Goal: Transaction & Acquisition: Purchase product/service

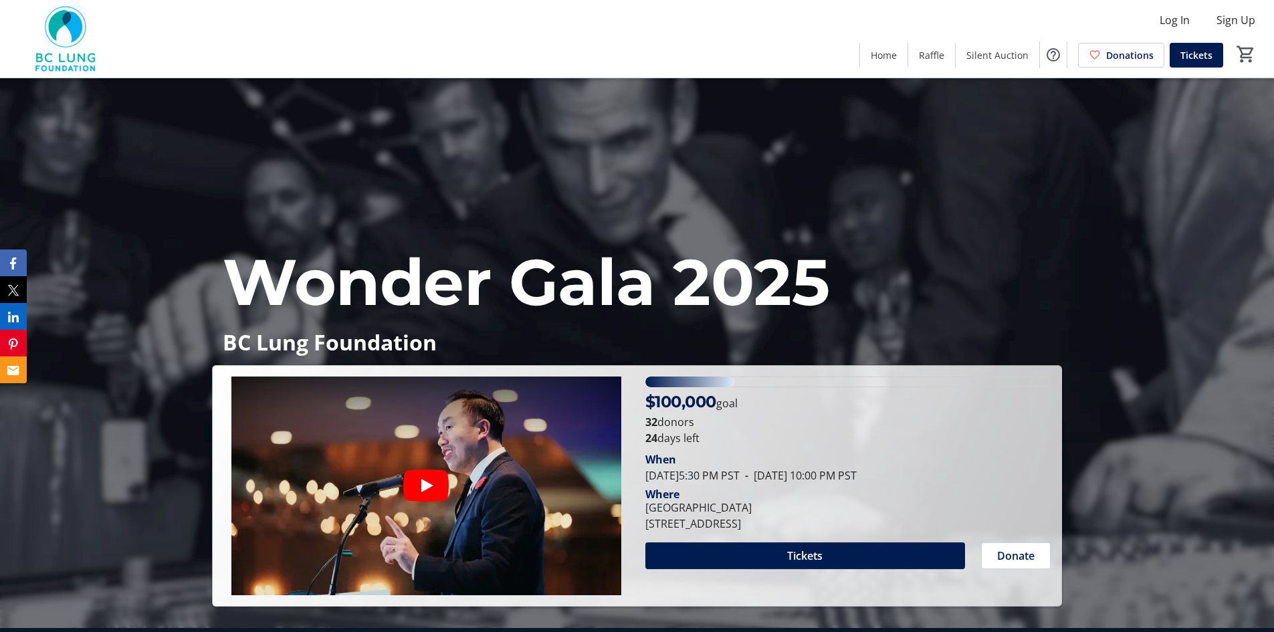
scroll to position [201, 0]
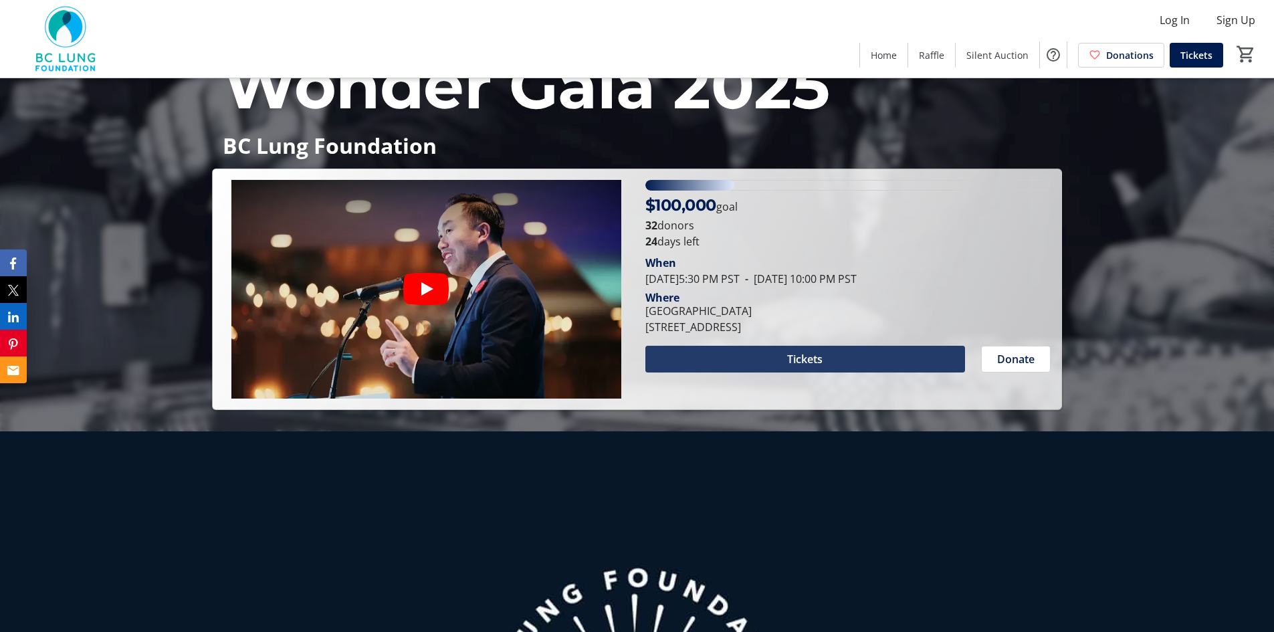
click at [828, 363] on span at bounding box center [805, 359] width 320 height 32
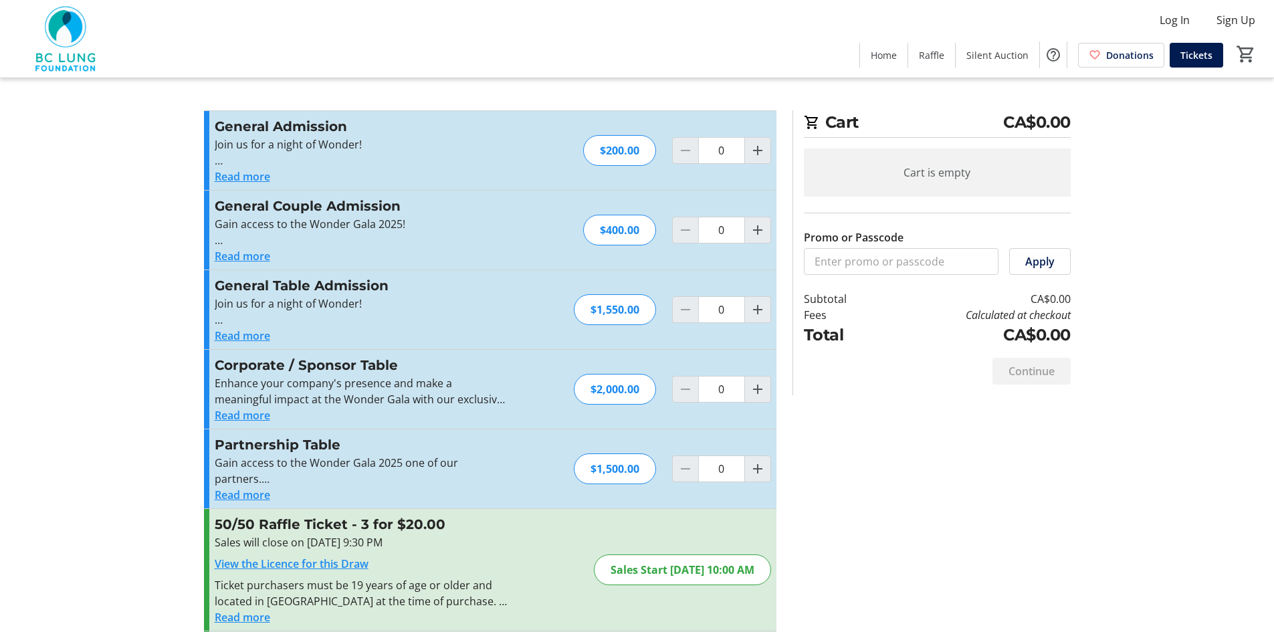
click at [247, 336] on button "Read more" at bounding box center [242, 336] width 55 height 16
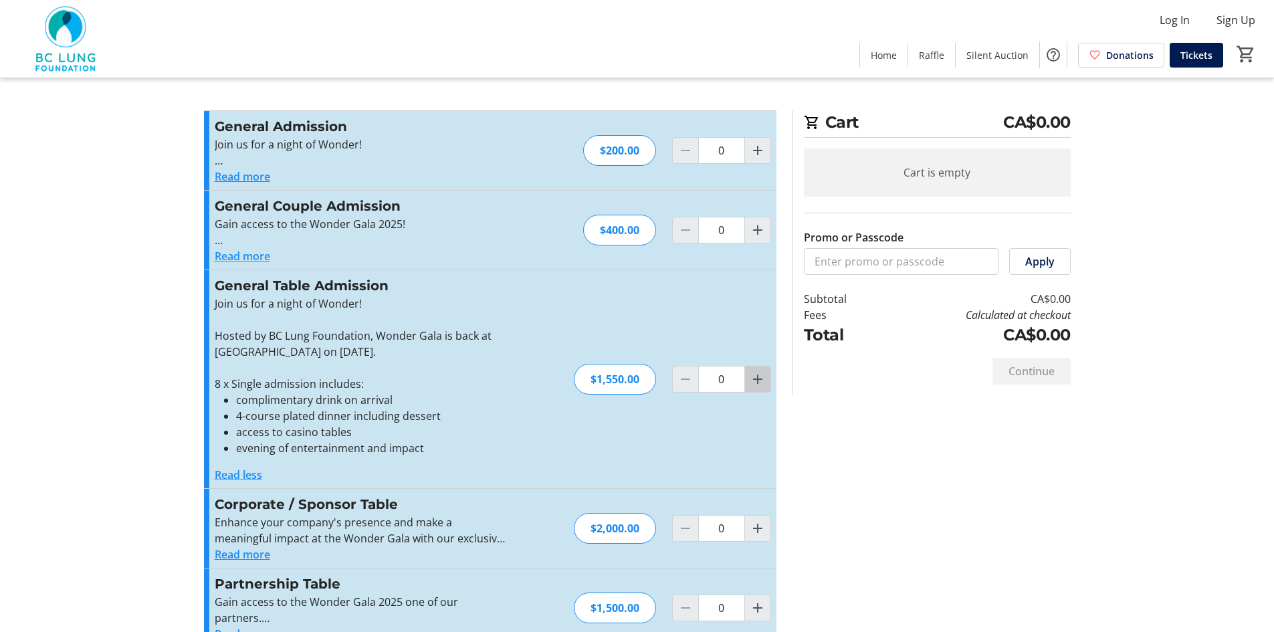
click at [753, 381] on mat-icon "Increment by one" at bounding box center [758, 379] width 16 height 16
type input "1"
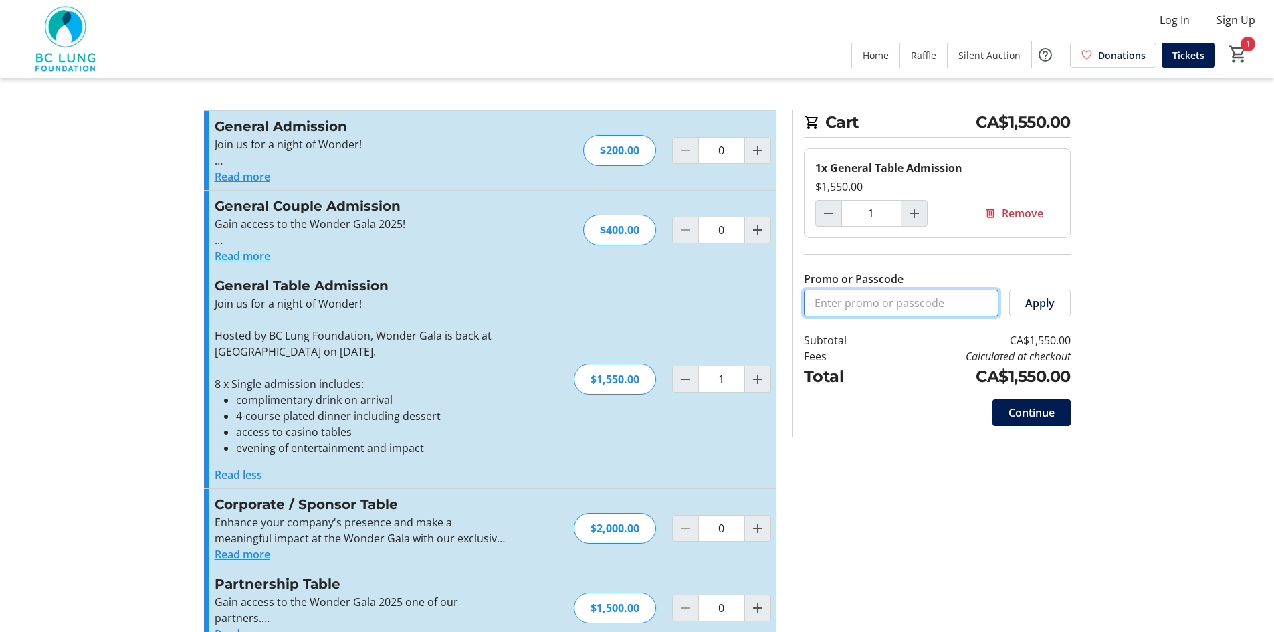
click at [893, 306] on input "Promo or Passcode" at bounding box center [901, 303] width 195 height 27
click at [840, 304] on input "Promo or Passcode" at bounding box center [901, 303] width 195 height 27
paste input "COMP@WONDER25"
type input "COMP@WONDER25"
click at [1033, 308] on span "Apply" at bounding box center [1039, 303] width 29 height 16
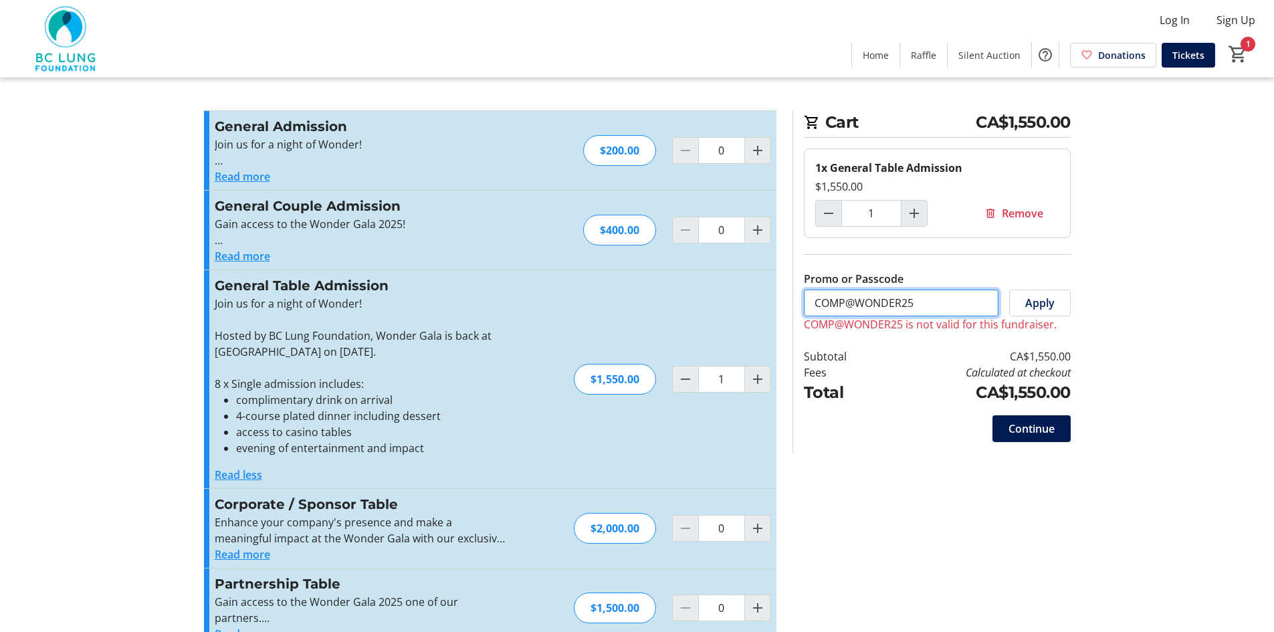
click at [944, 311] on input "COMP@WONDER25" at bounding box center [901, 303] width 195 height 27
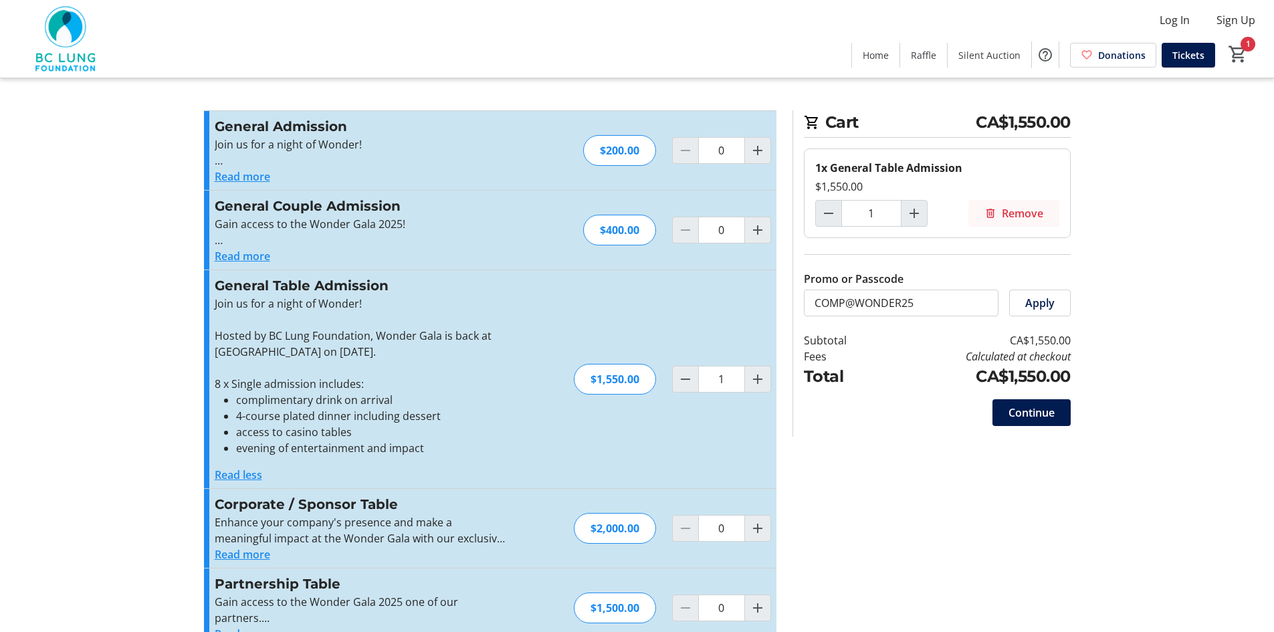
click at [1015, 211] on span "Remove" at bounding box center [1022, 213] width 41 height 16
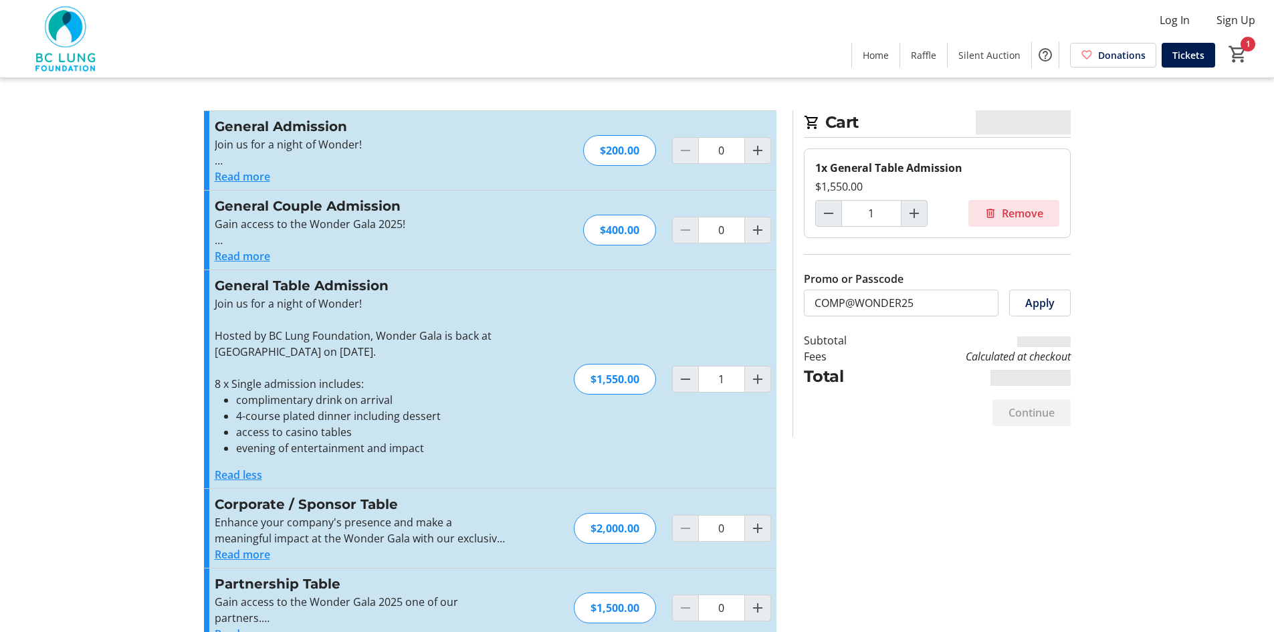
type input "0"
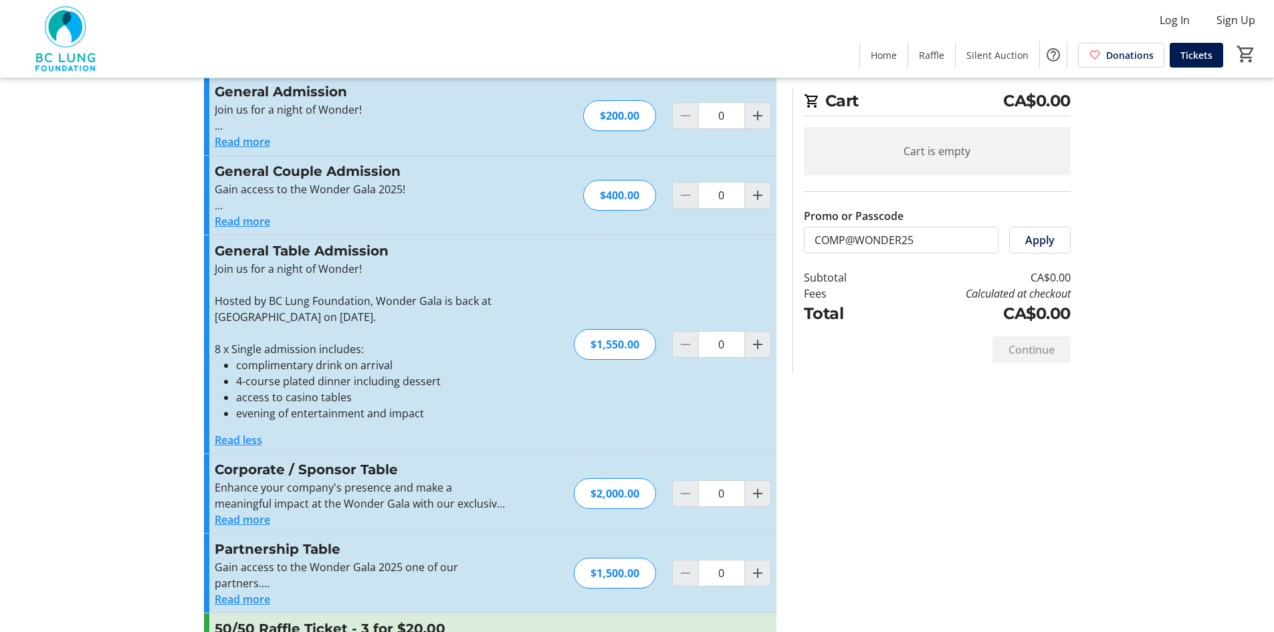
scroll to position [67, 0]
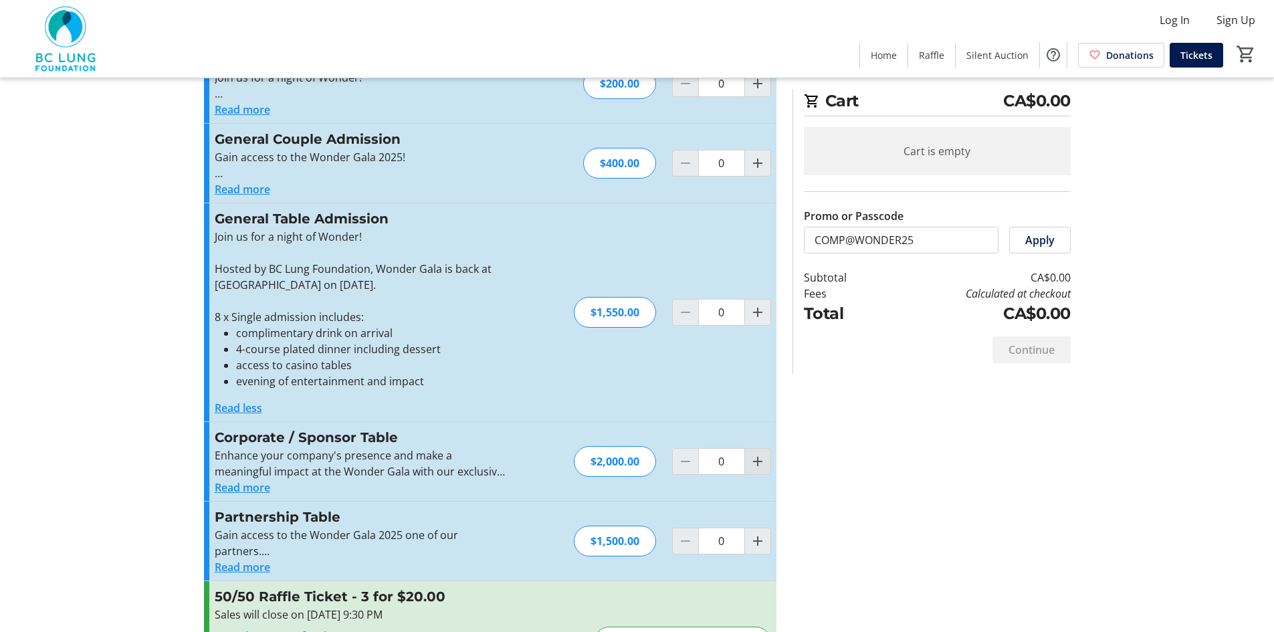
click at [761, 464] on mat-icon "Increment by one" at bounding box center [758, 461] width 16 height 16
type input "1"
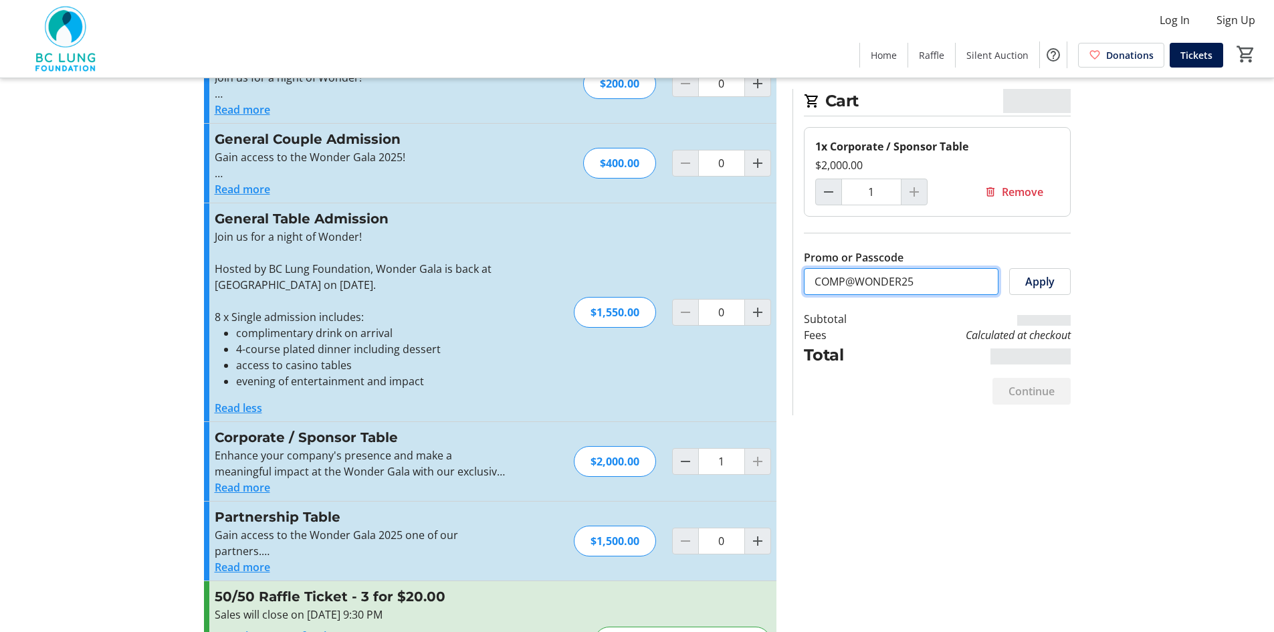
click at [957, 283] on input "COMP@WONDER25" at bounding box center [901, 281] width 195 height 27
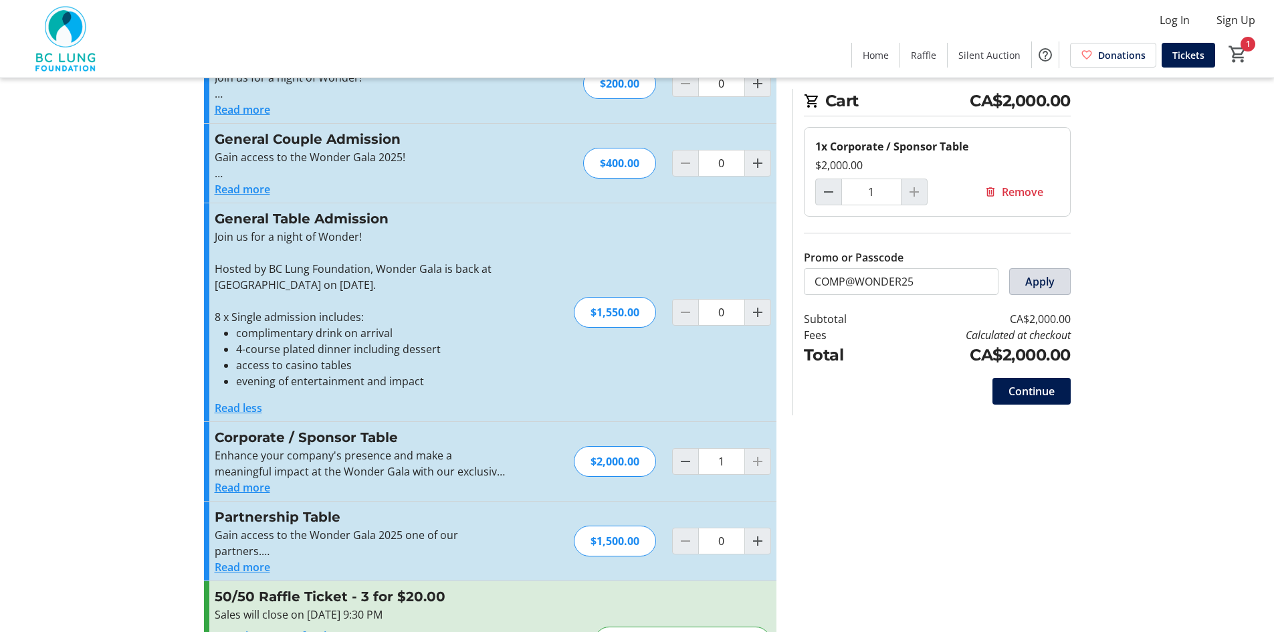
click at [1036, 282] on span "Apply" at bounding box center [1039, 281] width 29 height 16
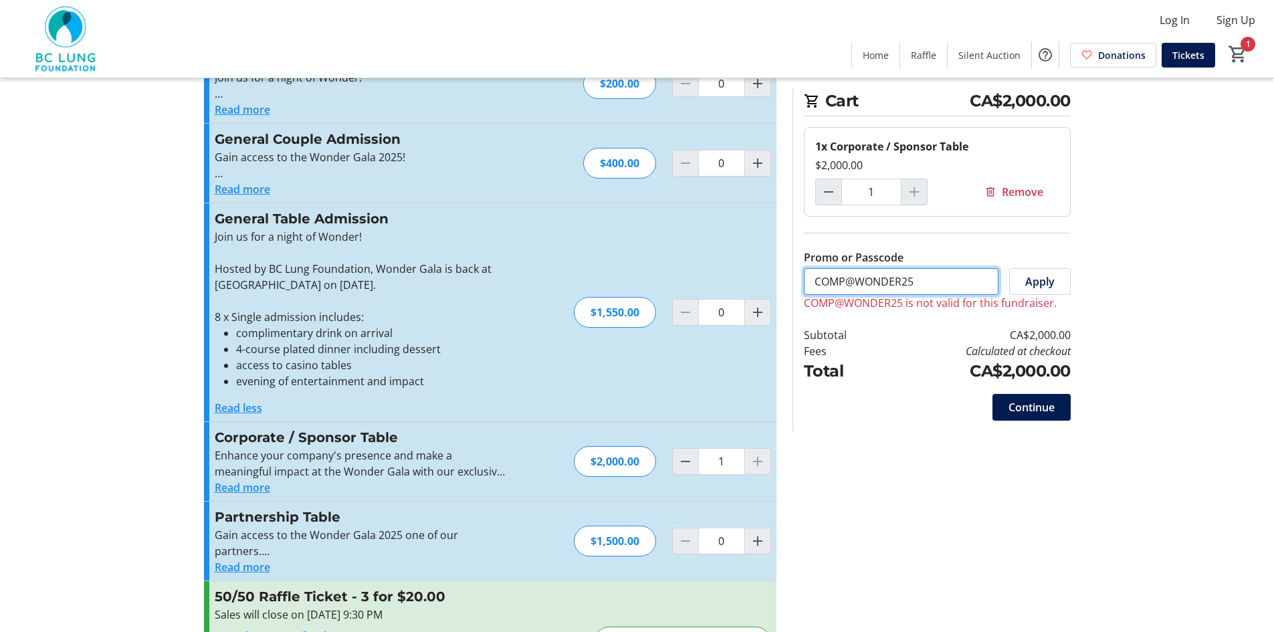
click at [944, 286] on input "COMP@WONDER25" at bounding box center [901, 281] width 195 height 27
drag, startPoint x: 891, startPoint y: 285, endPoint x: 767, endPoint y: 268, distance: 124.8
click at [796, 294] on div "Cart CA$2,000.00 1x Corporate / Sponsor Table $2,000.00 1 Remove Promo or Passc…" at bounding box center [931, 260] width 278 height 342
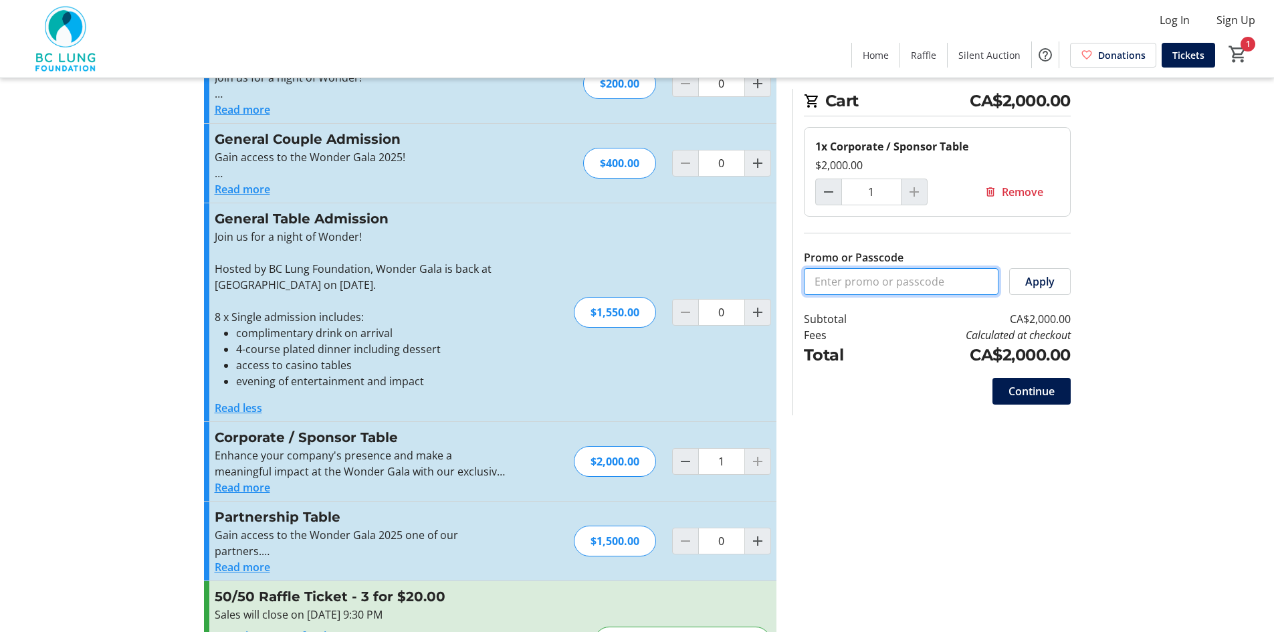
click at [875, 275] on input "Promo or Passcode" at bounding box center [901, 281] width 195 height 27
paste input "CHRISCODE25"
type input "CHRISCODE25"
click at [1054, 283] on span "Apply" at bounding box center [1039, 281] width 29 height 16
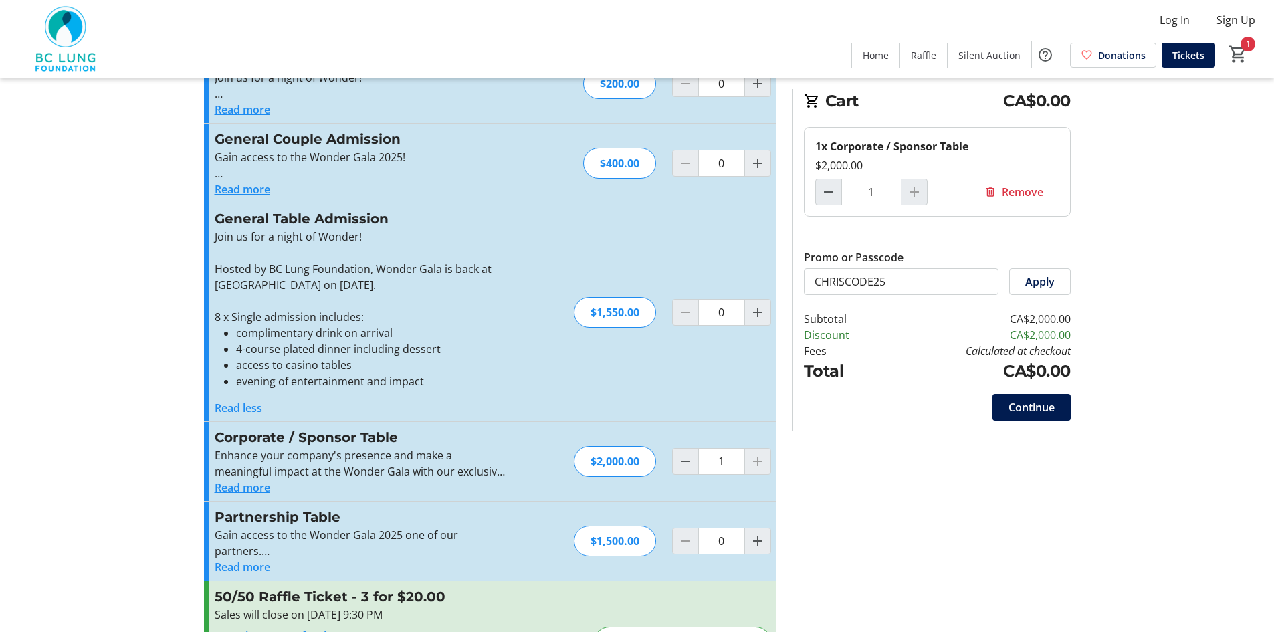
scroll to position [0, 0]
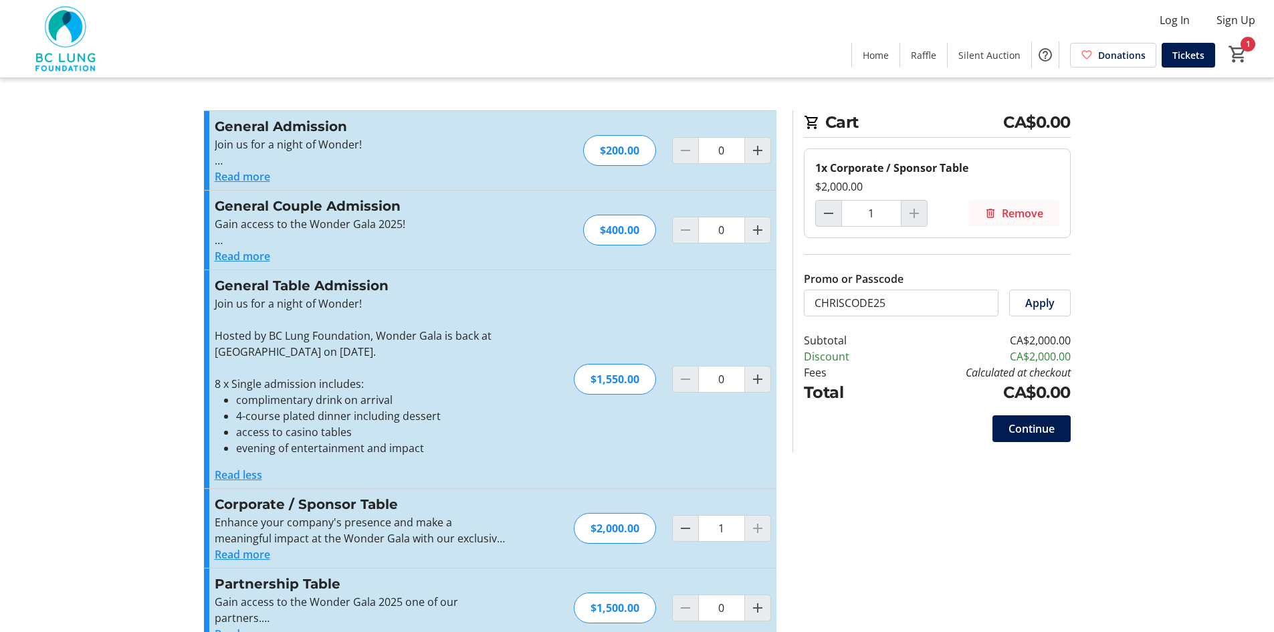
click at [1016, 213] on span "Remove" at bounding box center [1022, 213] width 41 height 16
type input "0"
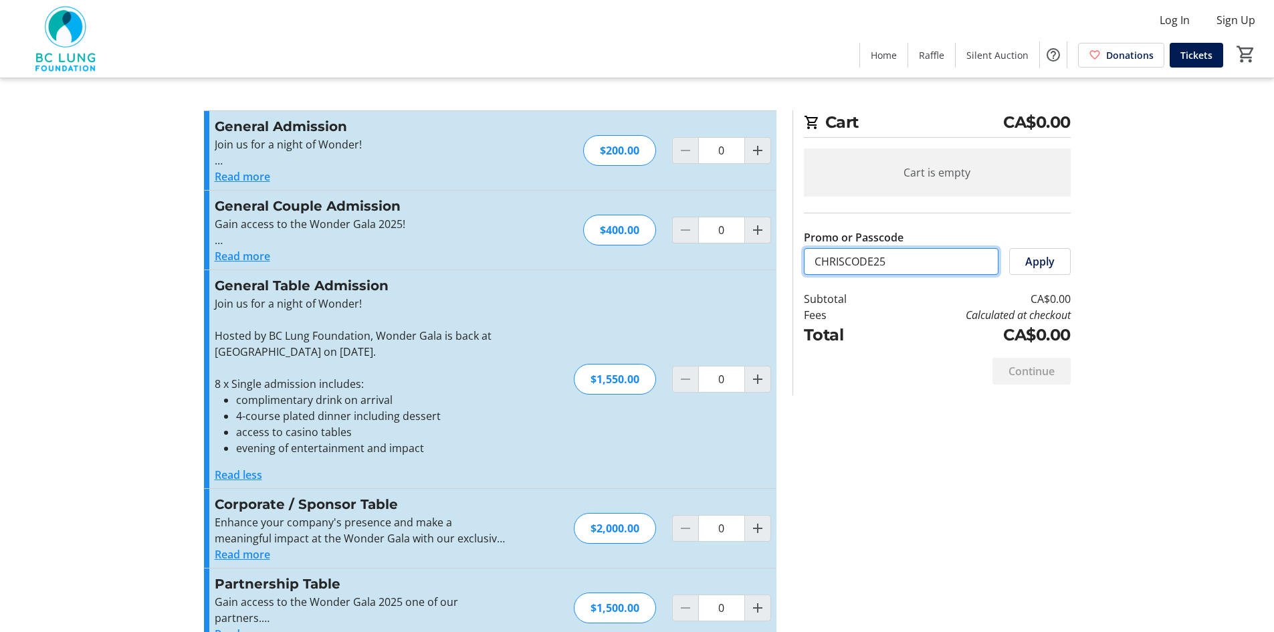
drag, startPoint x: 891, startPoint y: 259, endPoint x: 804, endPoint y: 265, distance: 87.1
click at [804, 265] on input "CHRISCODE25" at bounding box center [901, 261] width 195 height 27
click at [958, 417] on div "Promo or Passcode Apply General Admission Join us for a night of Wonder! Hosted…" at bounding box center [637, 570] width 883 height 920
click at [1111, 336] on tr-checkout-feature-upsell-ui "Cart CA$0.00 Cart is empty Promo or Passcode Apply Subtotal CA$0.00 Fees Calcul…" at bounding box center [637, 515] width 1274 height 1030
click at [65, 29] on img at bounding box center [67, 38] width 119 height 67
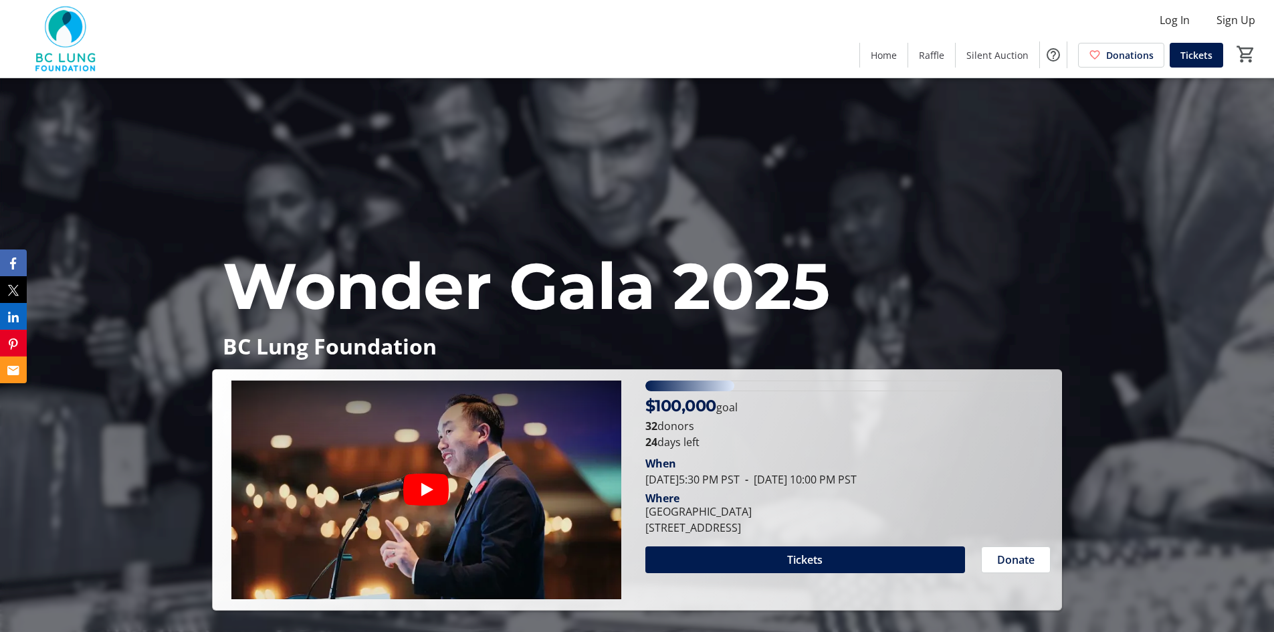
scroll to position [67, 0]
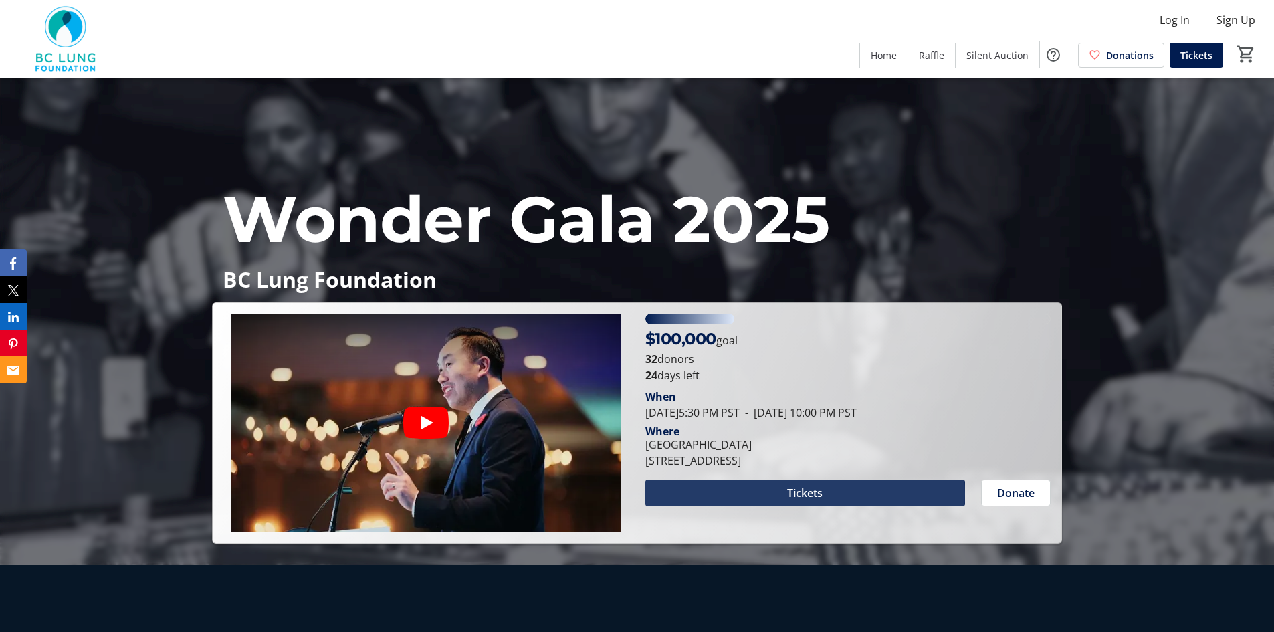
click at [797, 493] on span "Tickets" at bounding box center [804, 493] width 35 height 16
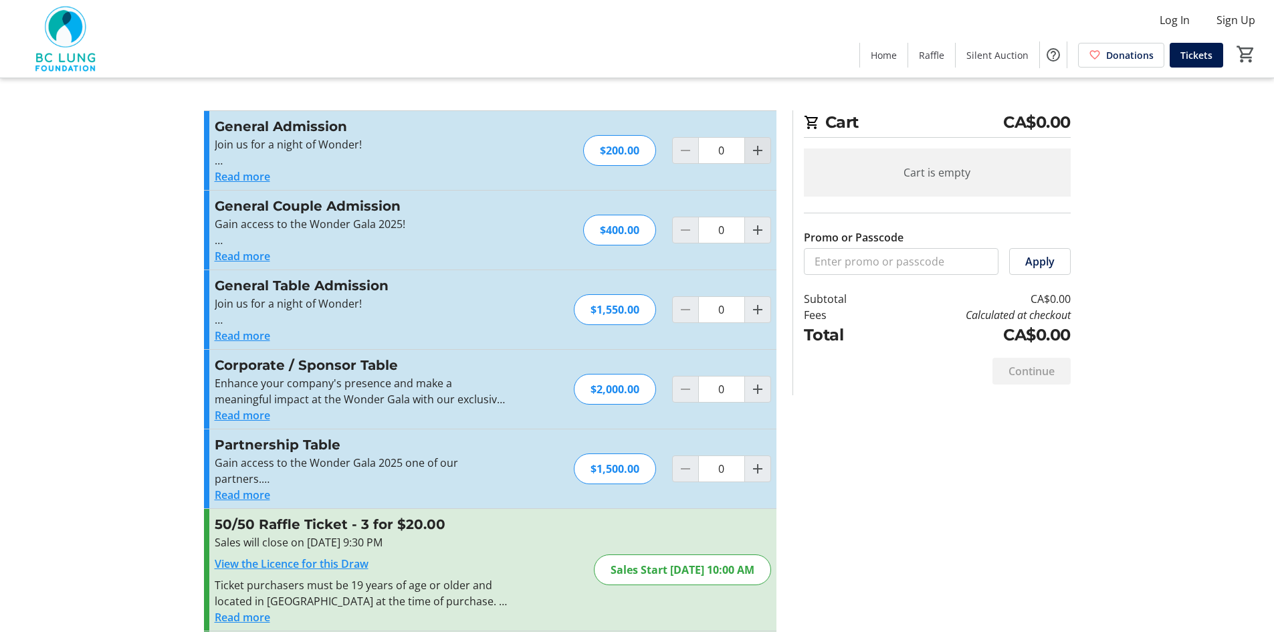
click at [756, 150] on mat-icon "Increment by one" at bounding box center [758, 150] width 16 height 16
type input "2"
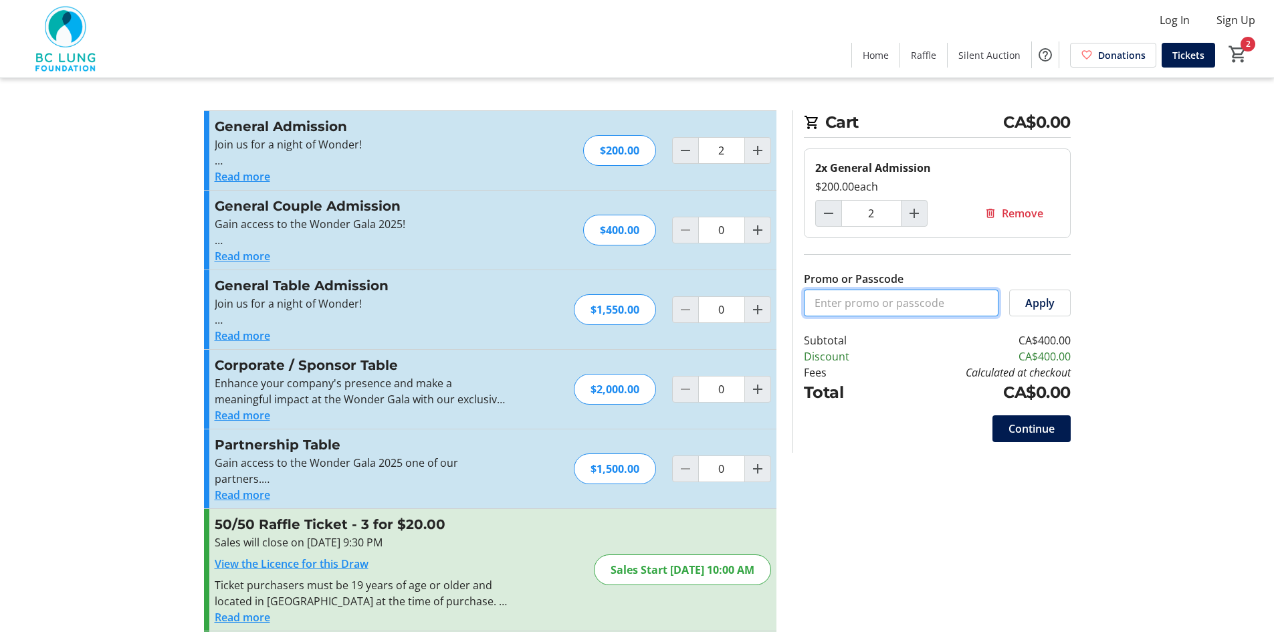
click at [936, 302] on input "Promo or Passcode" at bounding box center [901, 303] width 195 height 27
paste input "CHRISCODE25"
type input "CHRISCODE25"
click at [1032, 310] on span "Apply" at bounding box center [1039, 303] width 29 height 16
click at [1029, 425] on span "Continue" at bounding box center [1031, 429] width 46 height 16
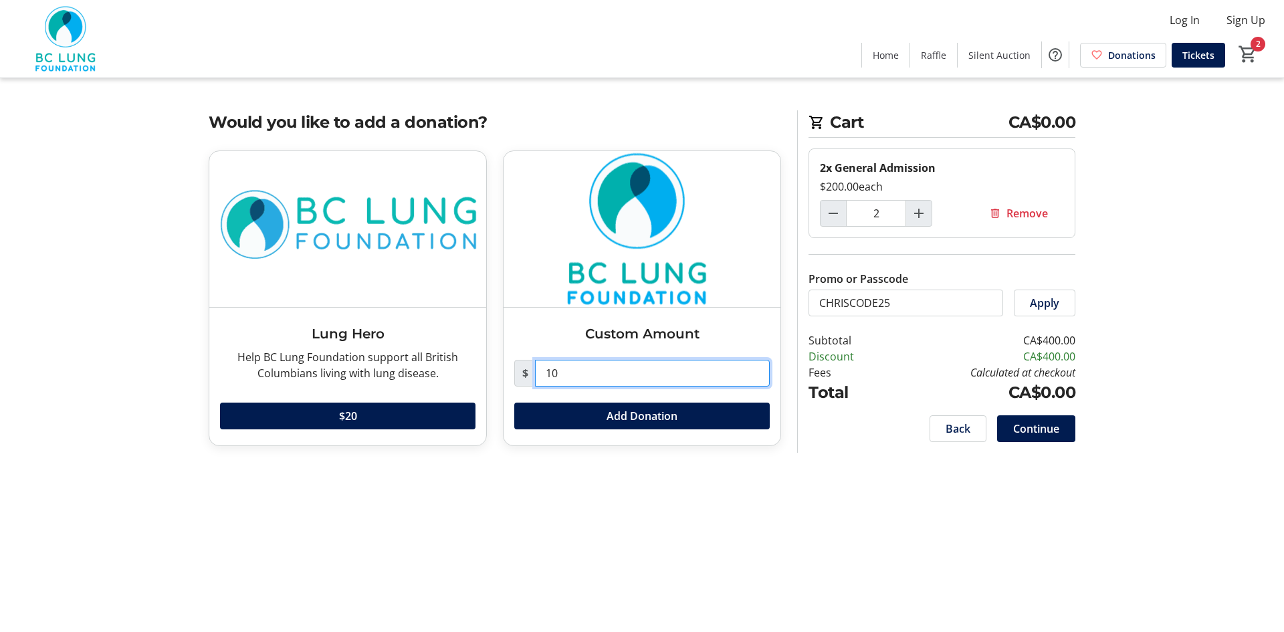
drag, startPoint x: 581, startPoint y: 375, endPoint x: 536, endPoint y: 378, distance: 44.9
click at [536, 378] on input "10" at bounding box center [652, 373] width 235 height 27
type input "0"
click at [920, 526] on div "Cart CA$0.00 2x General Admission $200.00 each 2 Remove Promo or Passcode Apply…" at bounding box center [642, 316] width 883 height 632
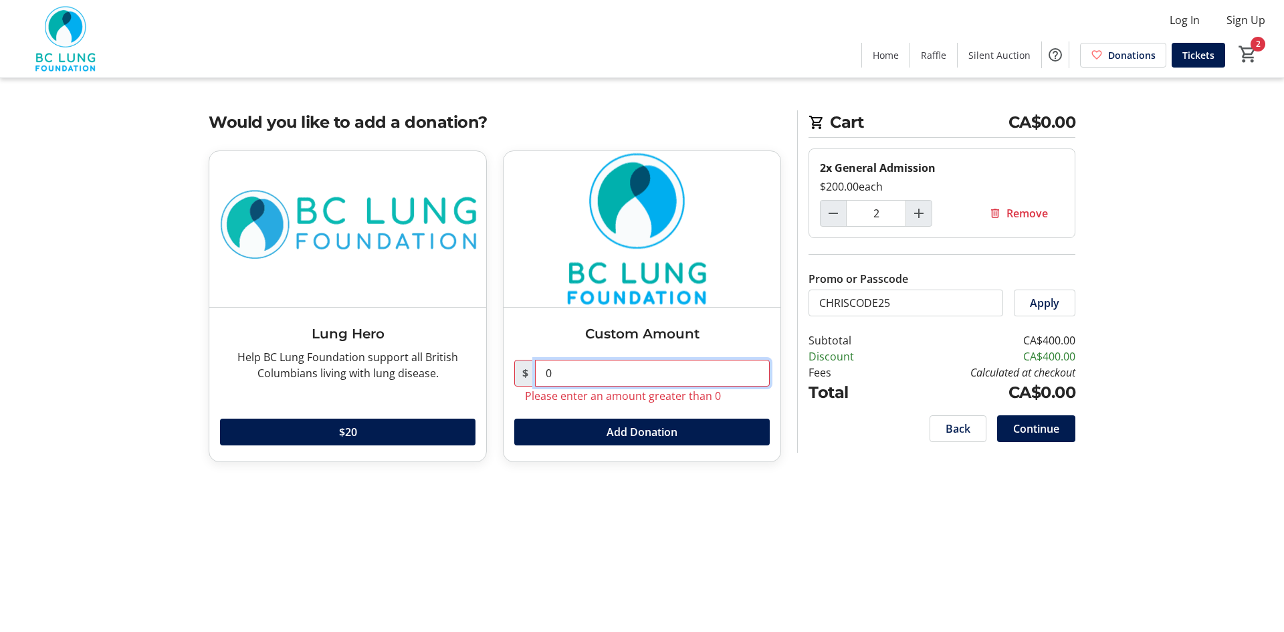
click at [599, 372] on input "0" at bounding box center [652, 373] width 235 height 27
click at [921, 531] on div "Cart CA$0.00 2x General Admission $200.00 each 2 Remove Promo or Passcode Apply…" at bounding box center [642, 316] width 883 height 632
click at [670, 375] on input "text" at bounding box center [652, 373] width 235 height 27
click at [1035, 426] on span "Continue" at bounding box center [1036, 429] width 46 height 16
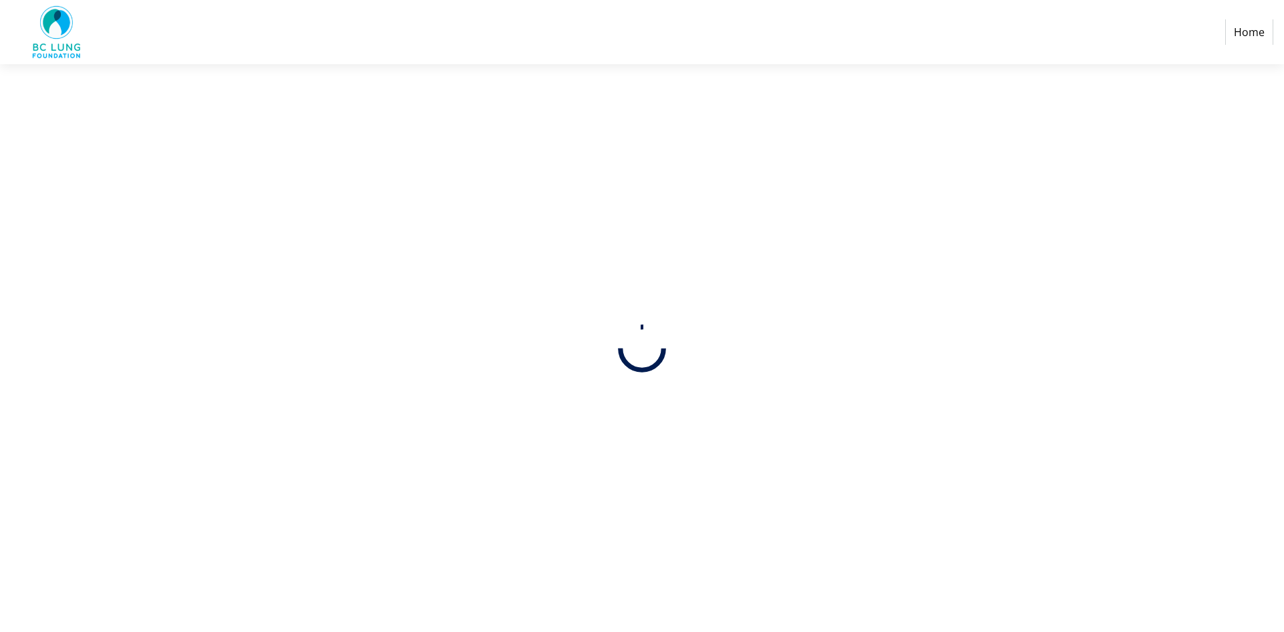
select select
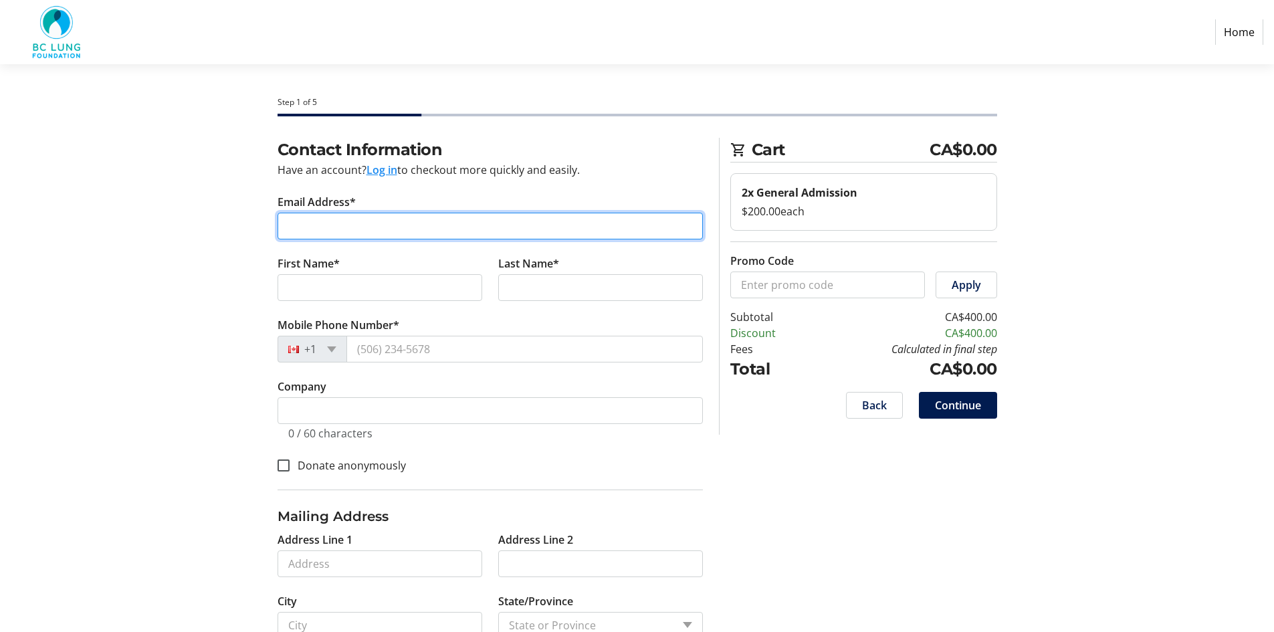
click at [343, 227] on input "Email Address*" at bounding box center [489, 226] width 425 height 27
type input "c"
type input "[PERSON_NAME][EMAIL_ADDRESS][DOMAIN_NAME]"
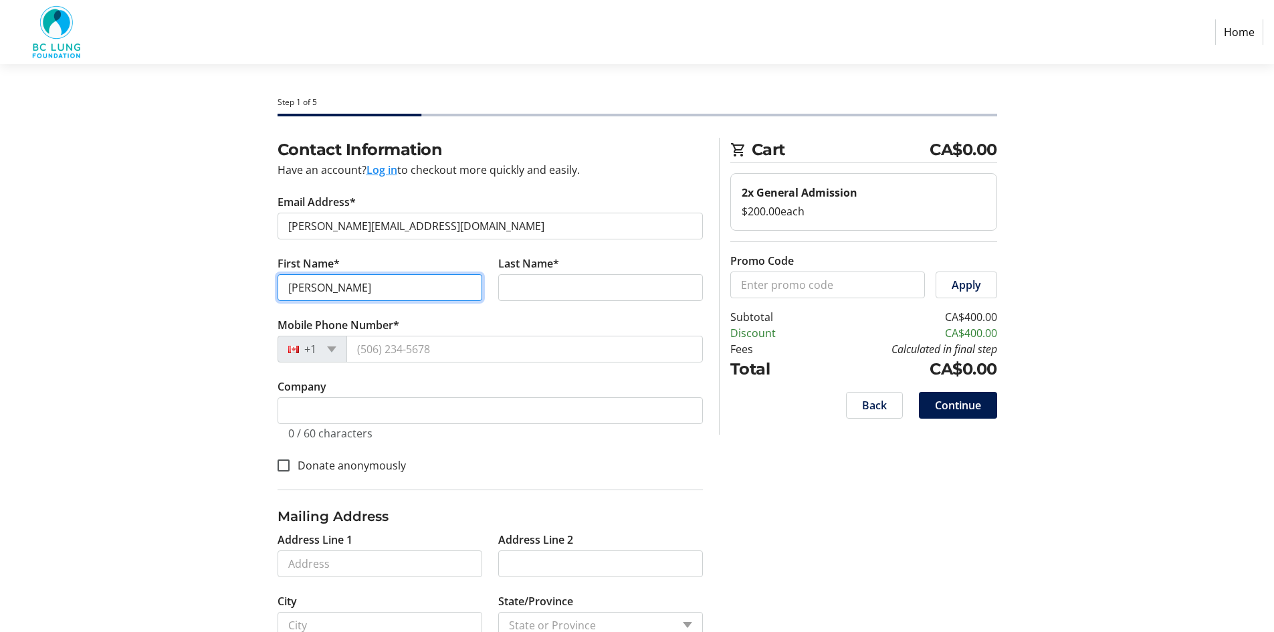
type input "[PERSON_NAME]"
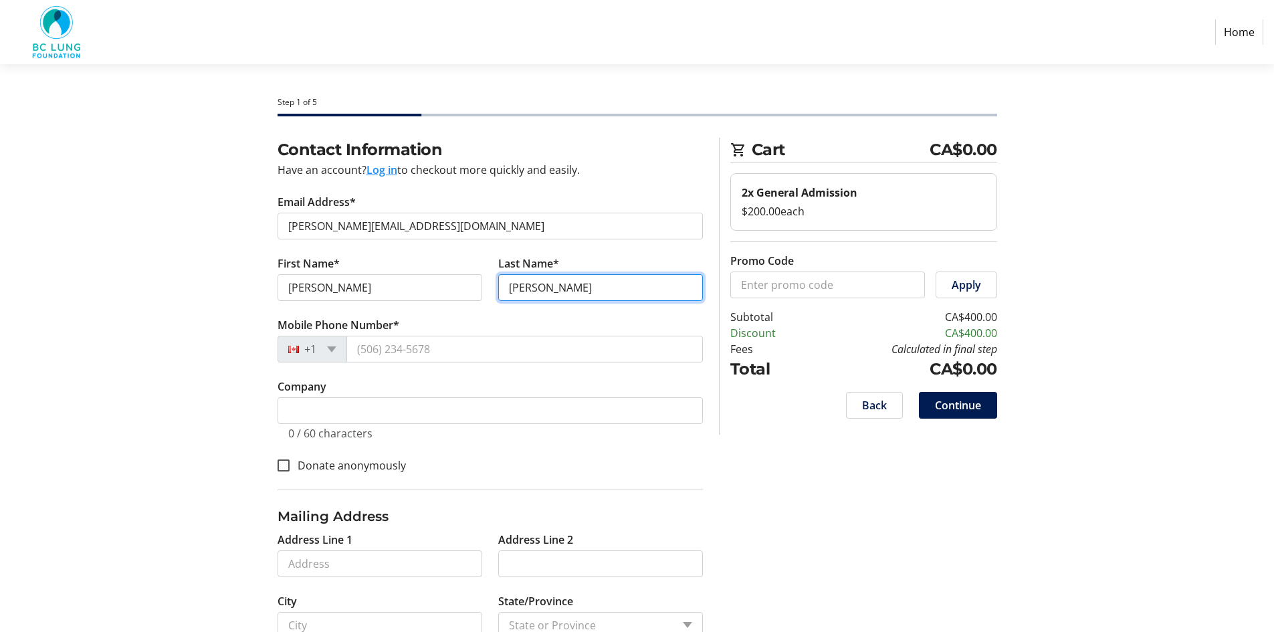
type input "[PERSON_NAME]"
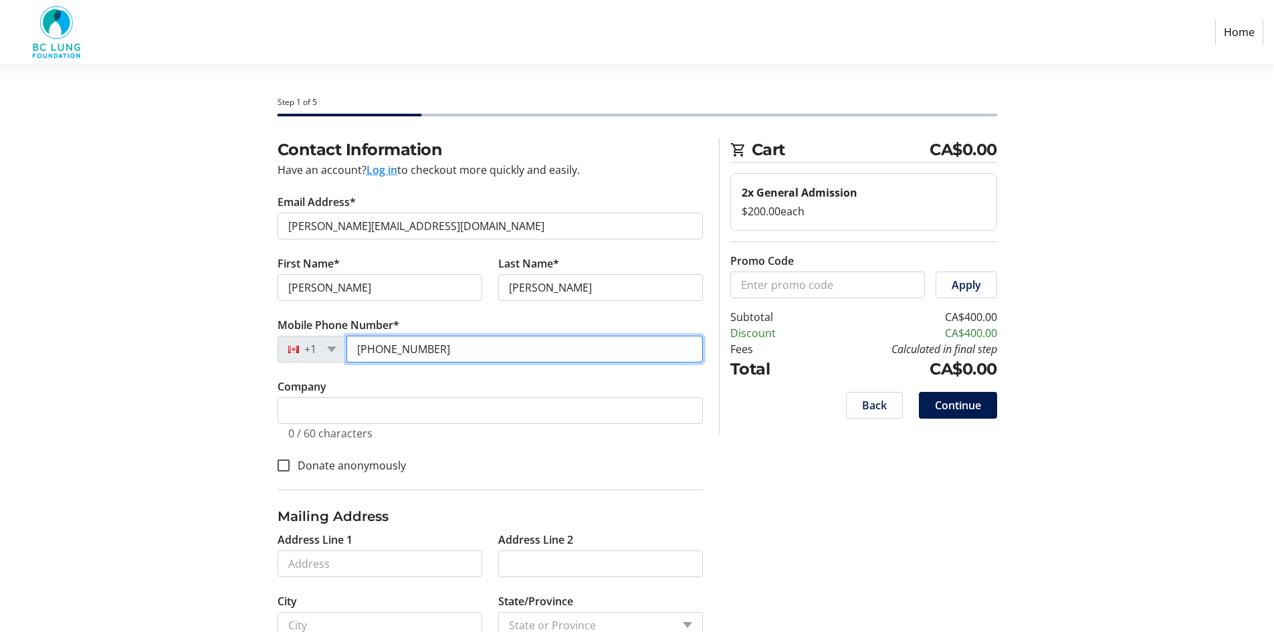
type input "[PHONE_NUMBER]"
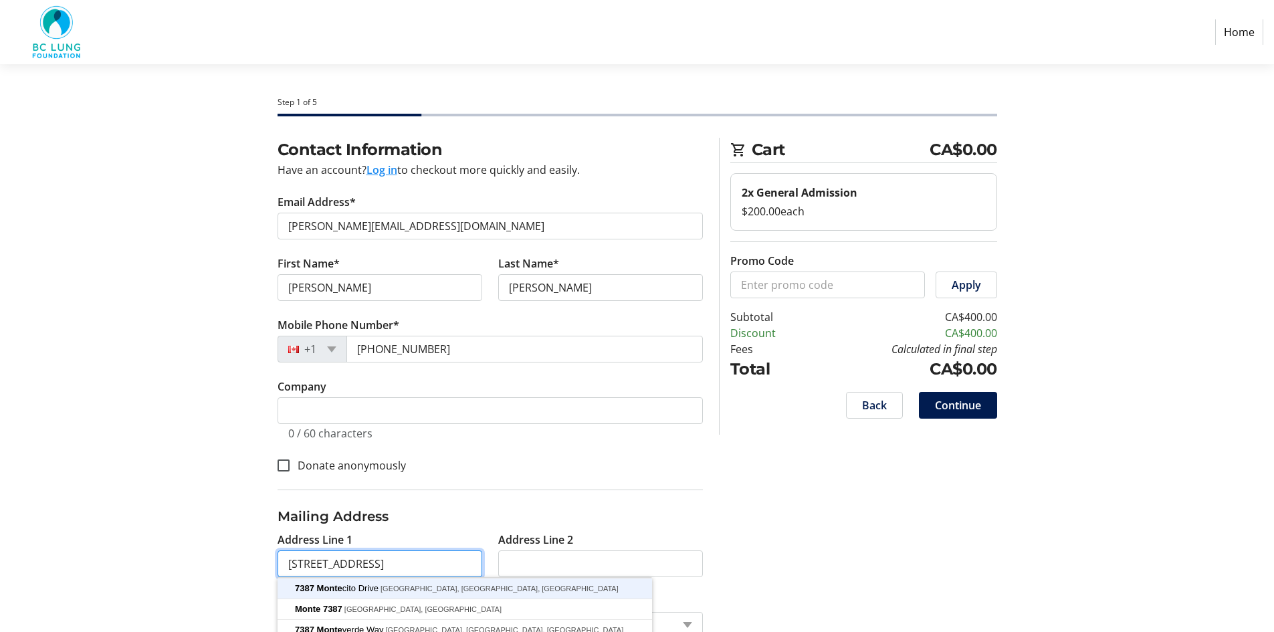
type input "[STREET_ADDRESS]"
type input "Burnaby"
type input "V5A 1R1"
select select "CA"
select select "BC"
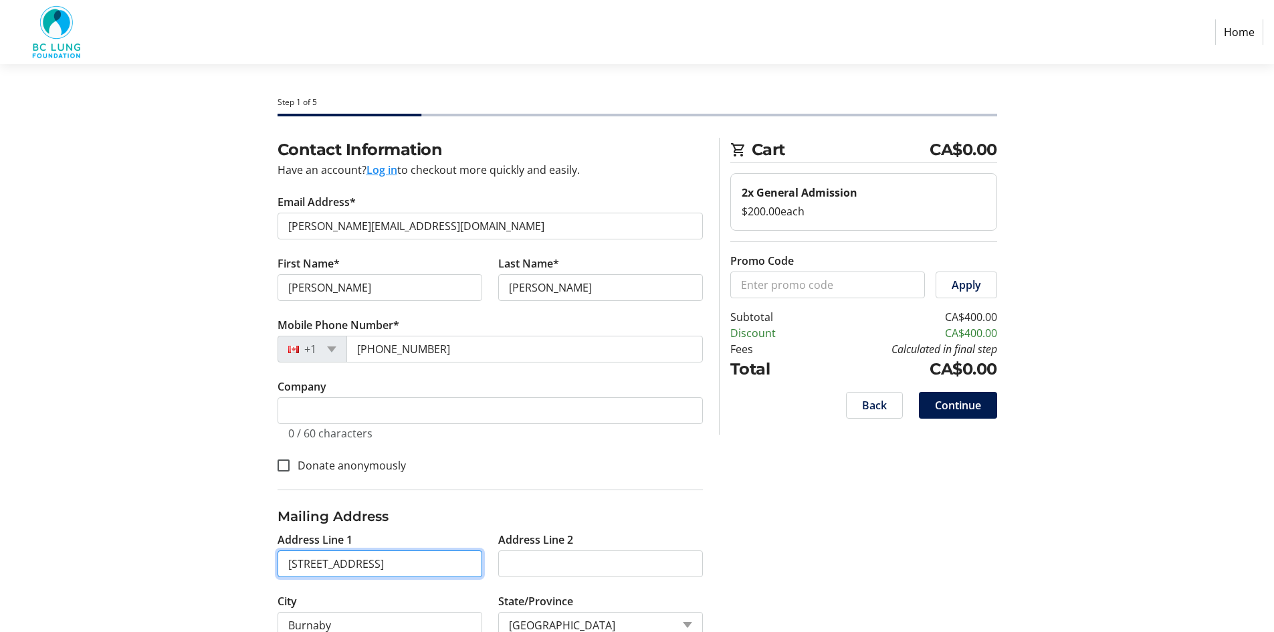
type input "[STREET_ADDRESS]"
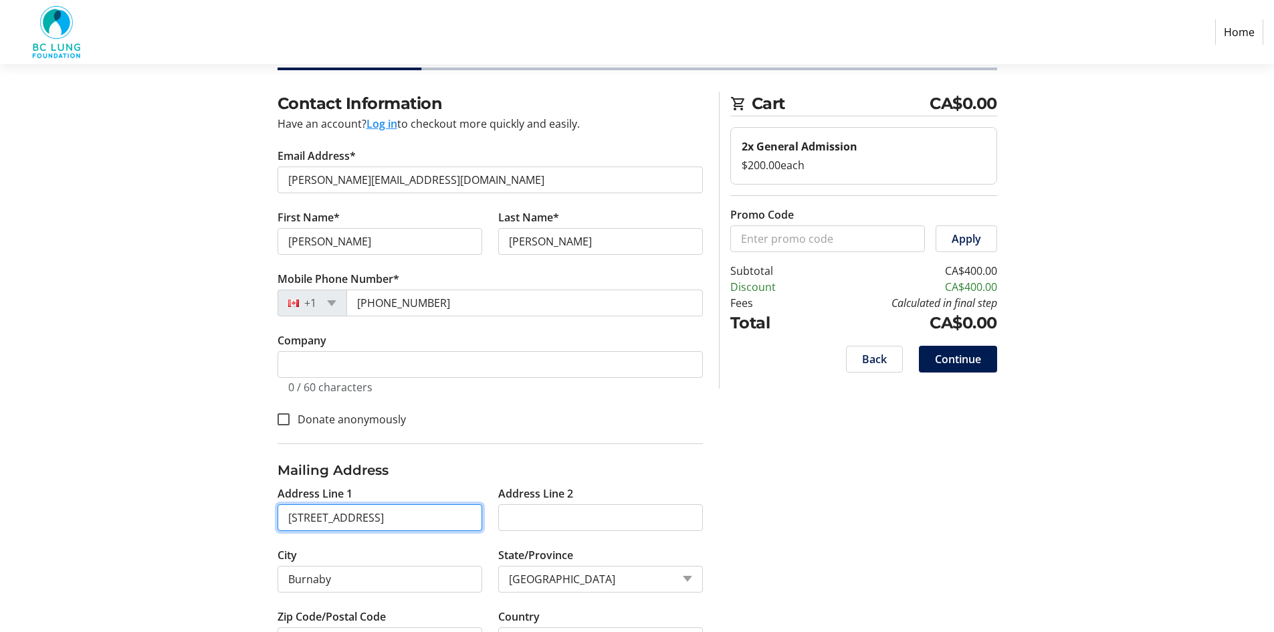
scroll to position [100, 0]
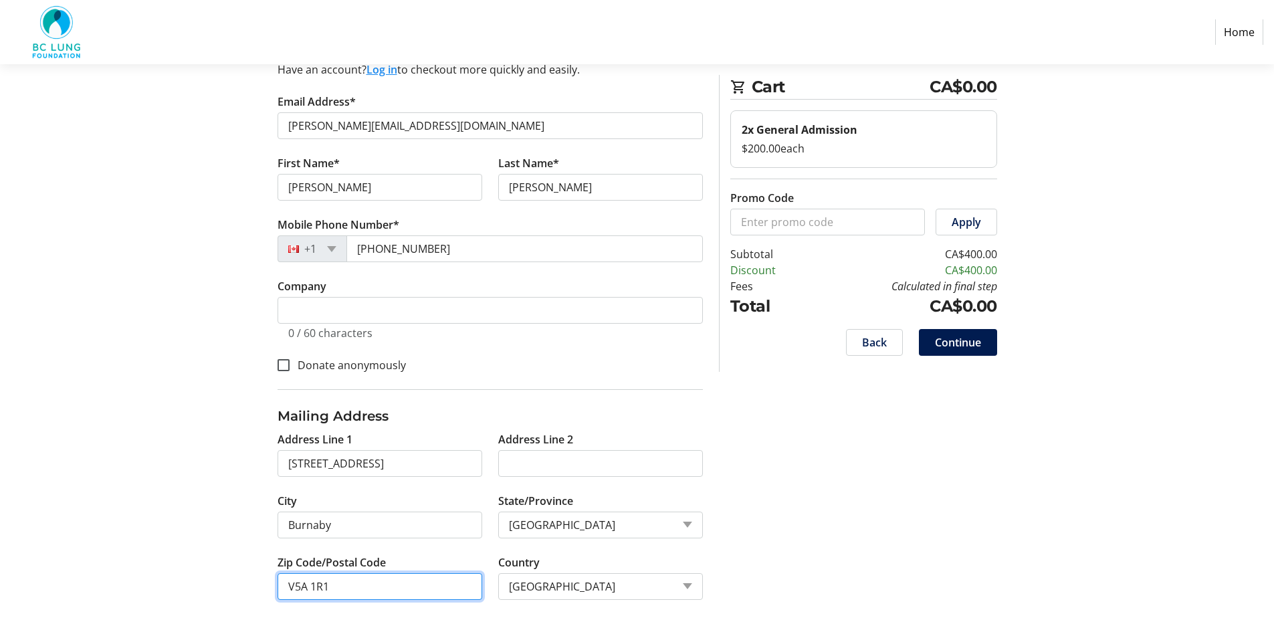
click at [342, 582] on input "V5A 1R1" at bounding box center [379, 586] width 205 height 27
type input "V5A 1R4"
click at [967, 342] on span "Continue" at bounding box center [958, 342] width 46 height 16
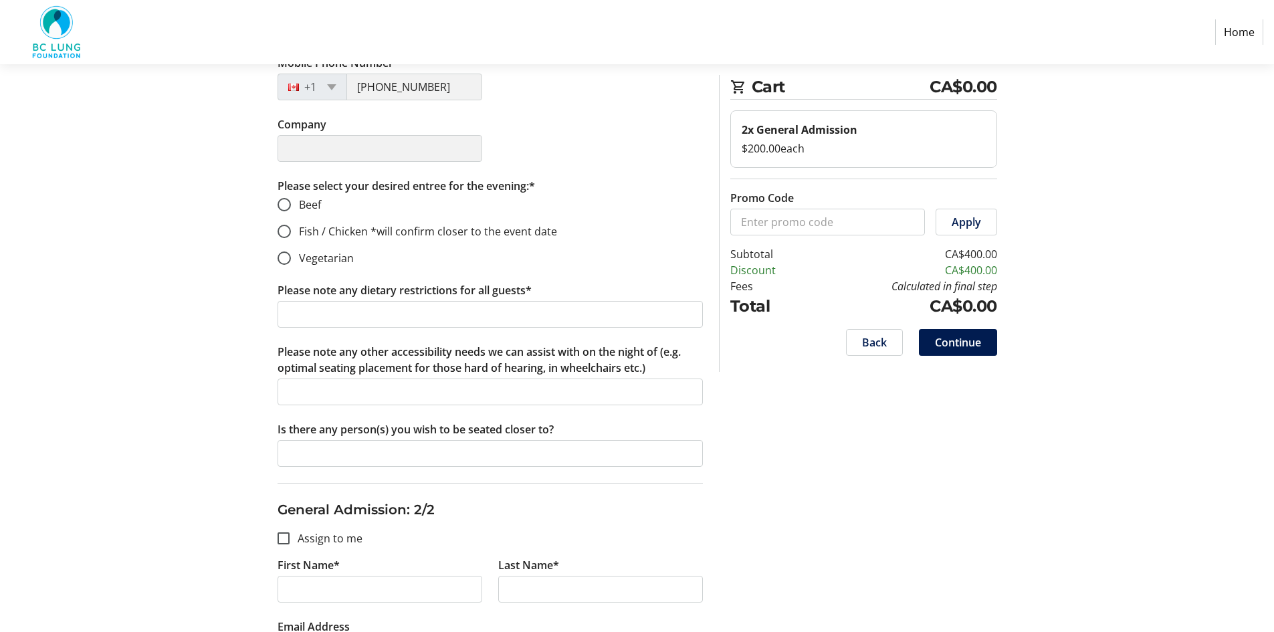
scroll to position [401, 0]
click at [283, 201] on input "Beef" at bounding box center [283, 203] width 13 height 13
radio input "true"
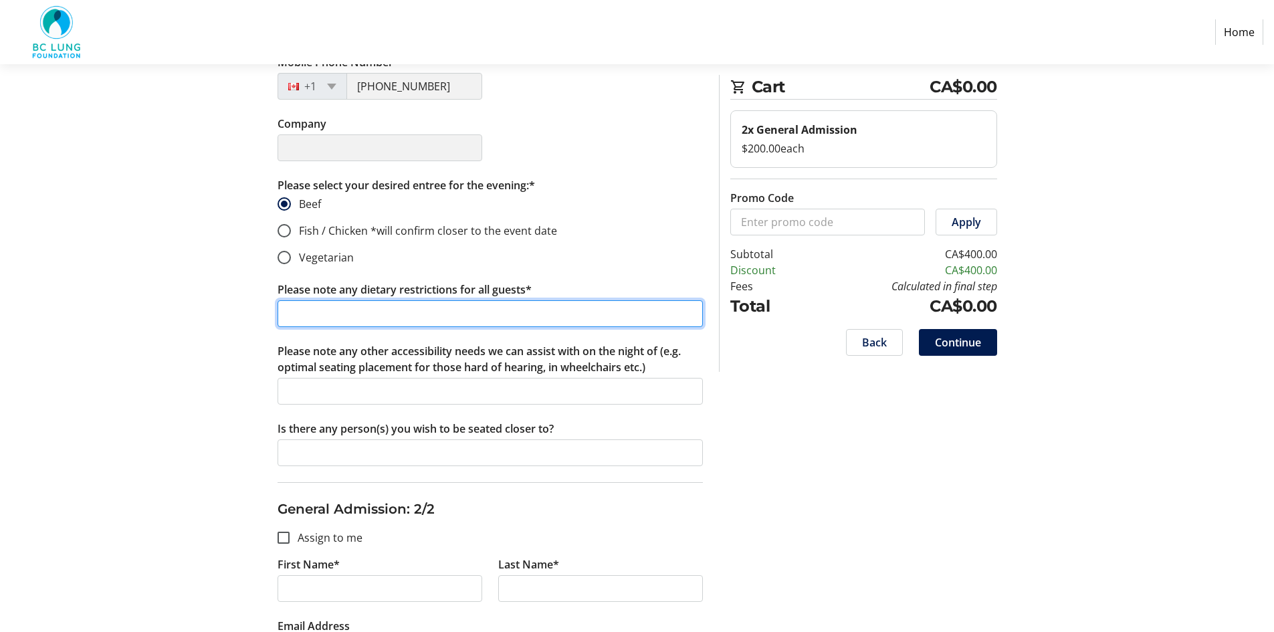
click at [416, 320] on input "Please note any dietary restrictions for all guests*" at bounding box center [489, 313] width 425 height 27
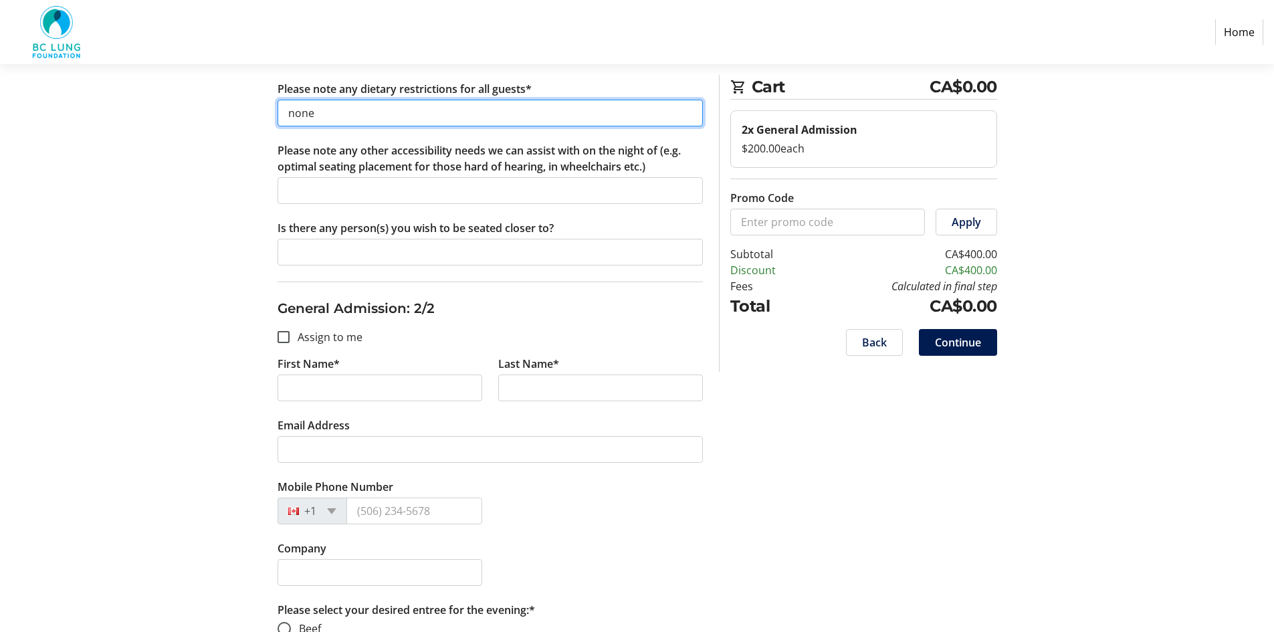
scroll to position [669, 0]
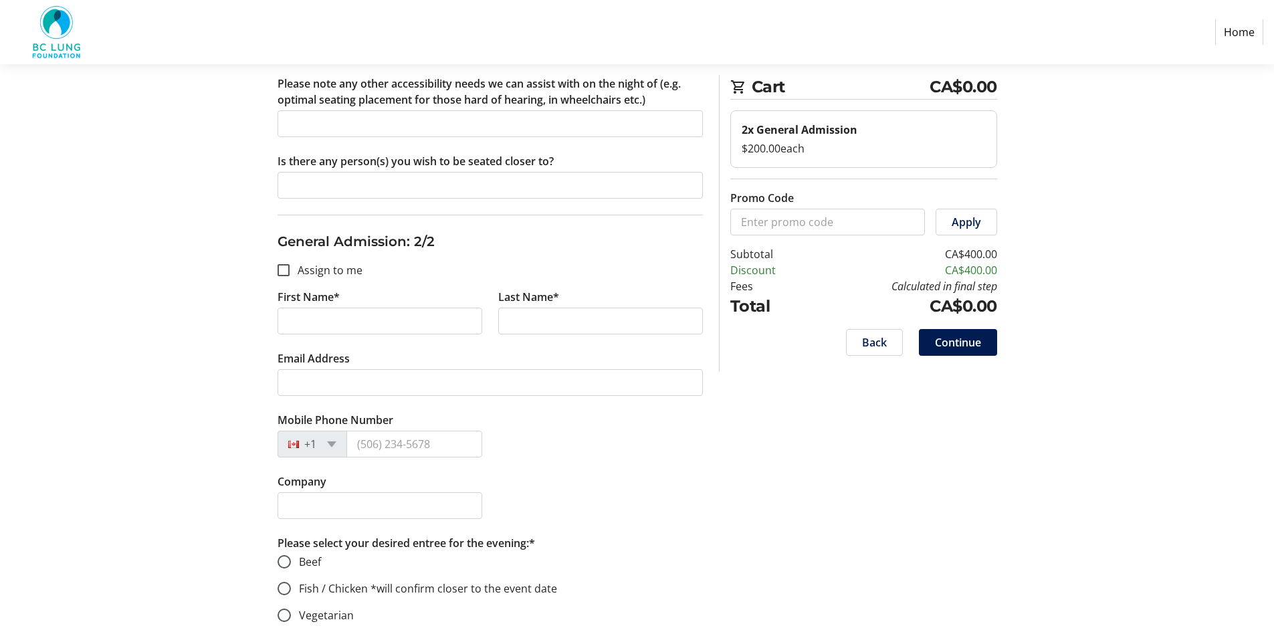
type input "none"
click at [333, 326] on input "First Name*" at bounding box center [379, 321] width 205 height 27
type input "[PERSON_NAME]"
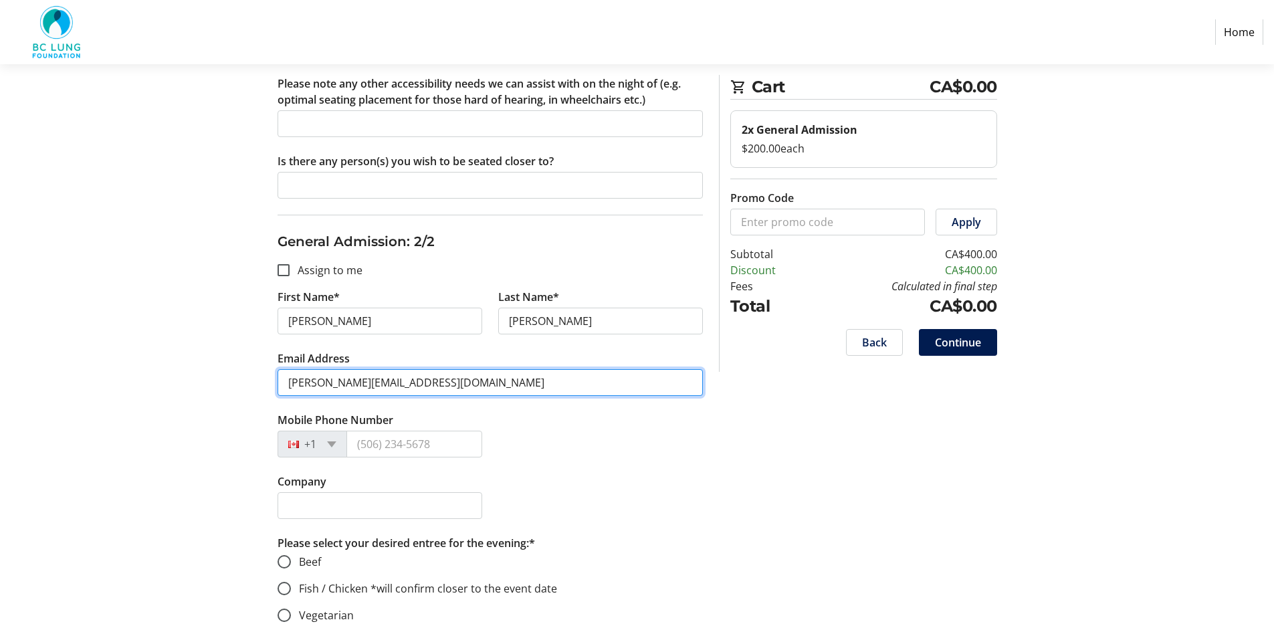
type input "[PERSON_NAME][EMAIL_ADDRESS][DOMAIN_NAME]"
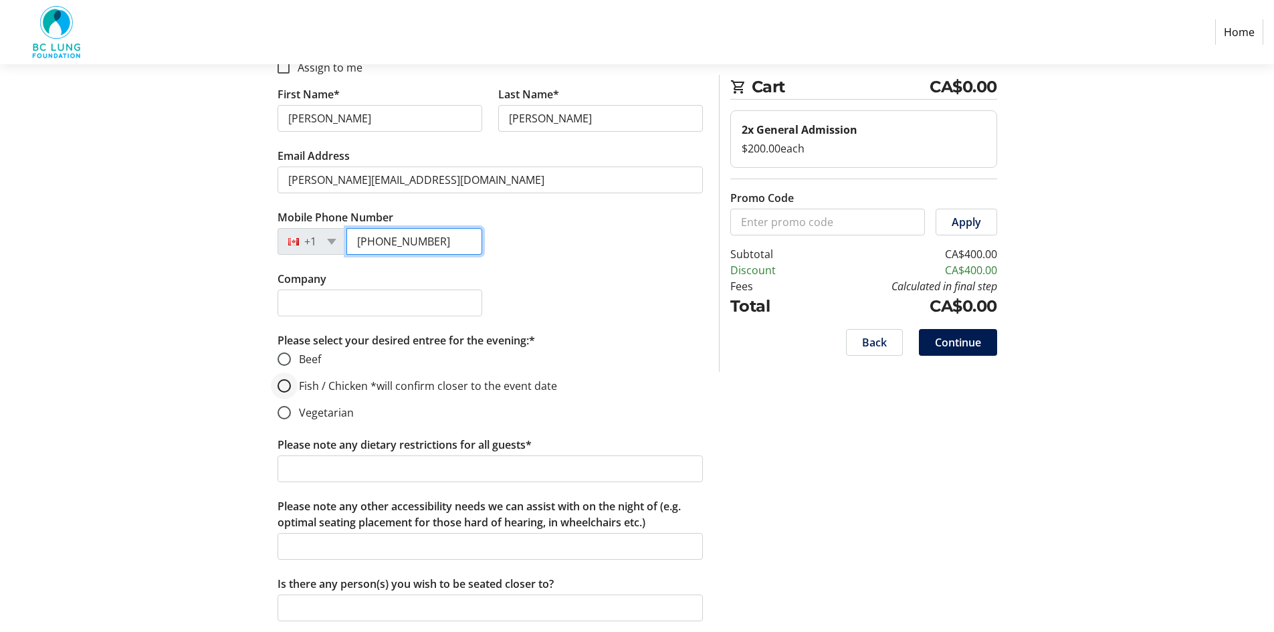
scroll to position [877, 0]
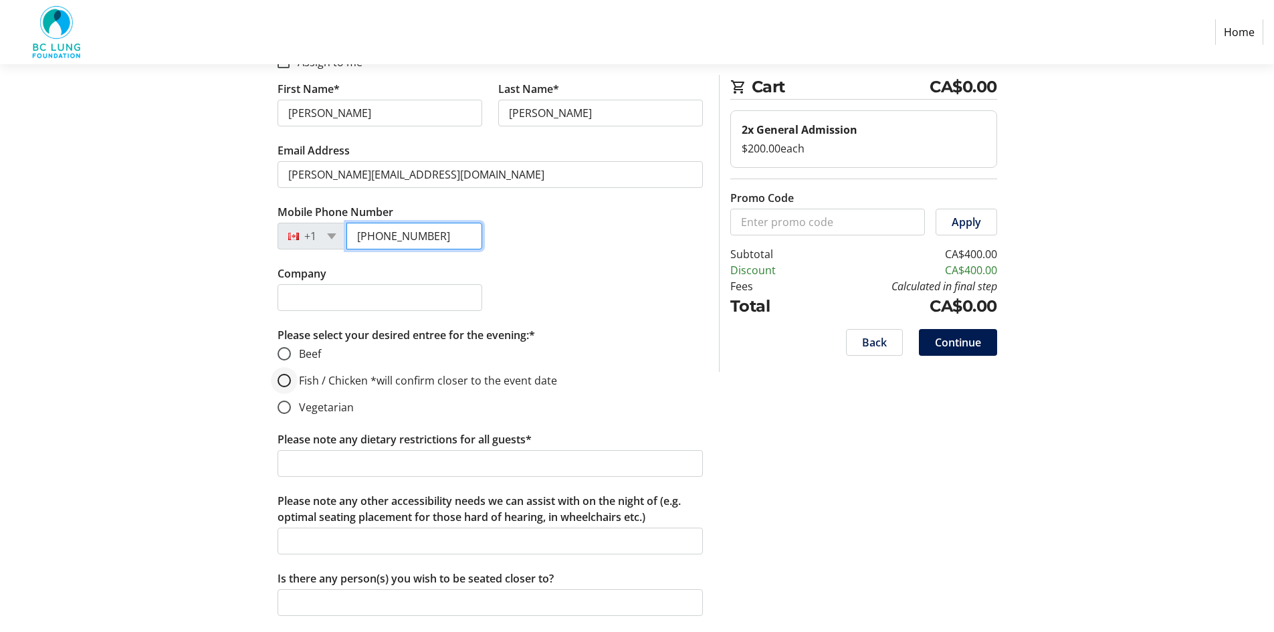
type input "[PHONE_NUMBER]"
click at [288, 382] on input "Fish / Chicken *will confirm closer to the event date" at bounding box center [283, 380] width 13 height 13
radio input "true"
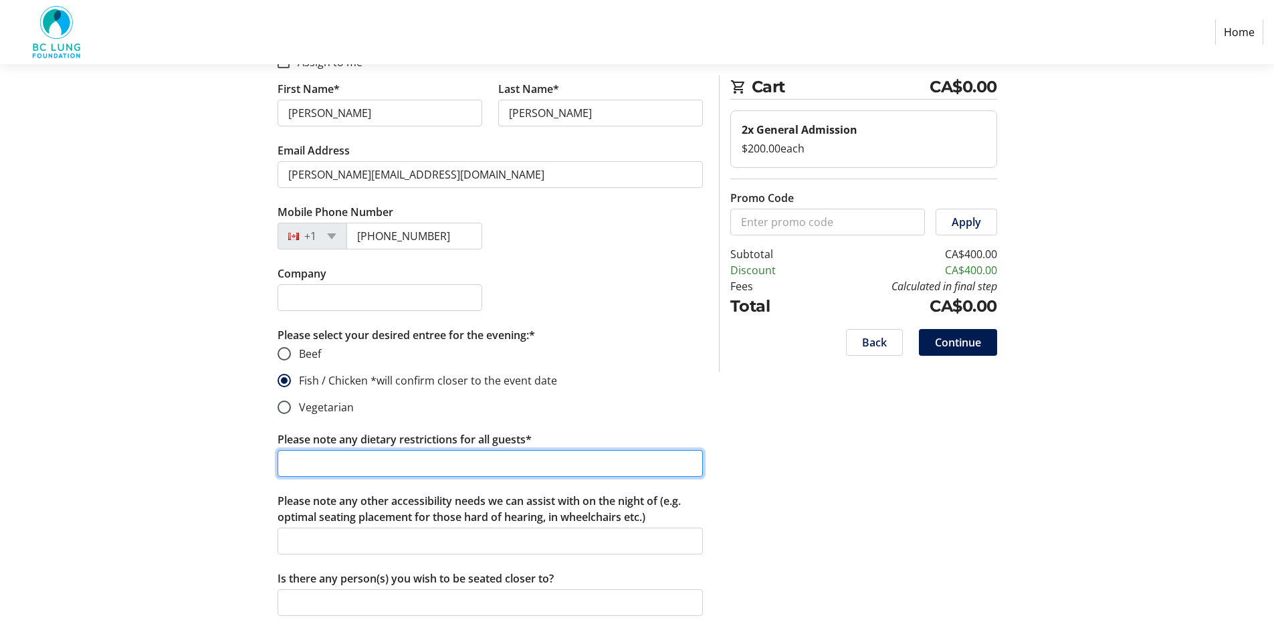
click at [435, 469] on input "Please note any dietary restrictions for all guests*" at bounding box center [489, 463] width 425 height 27
type input "none"
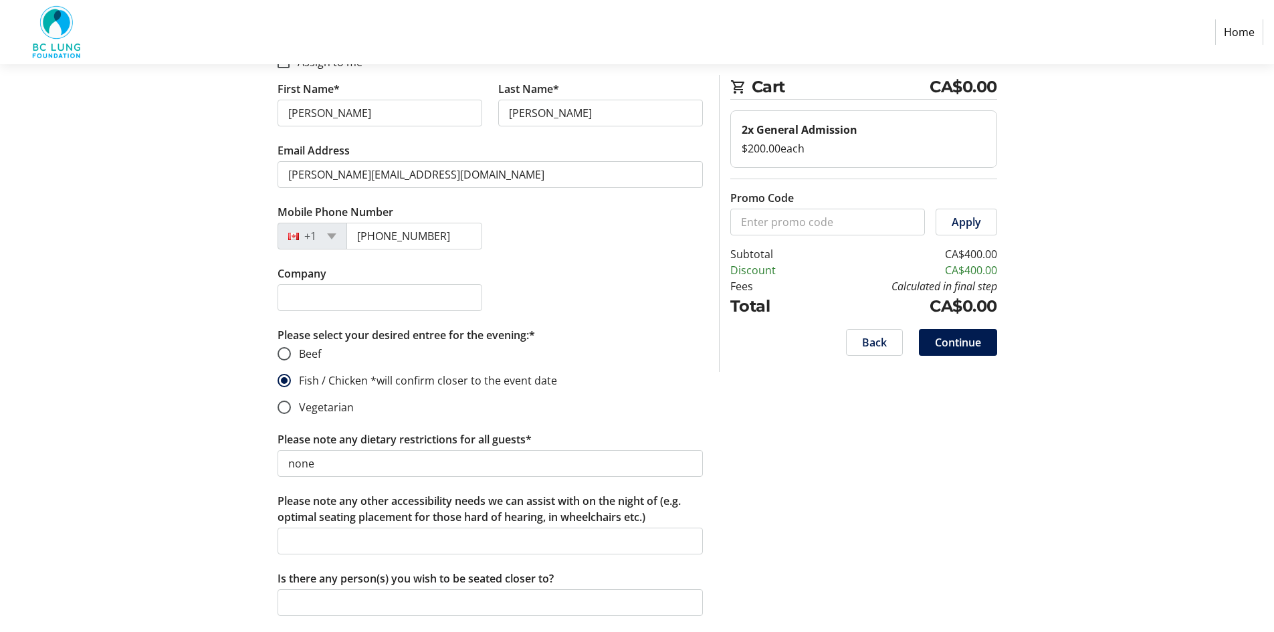
click at [970, 342] on span "Continue" at bounding box center [958, 342] width 46 height 16
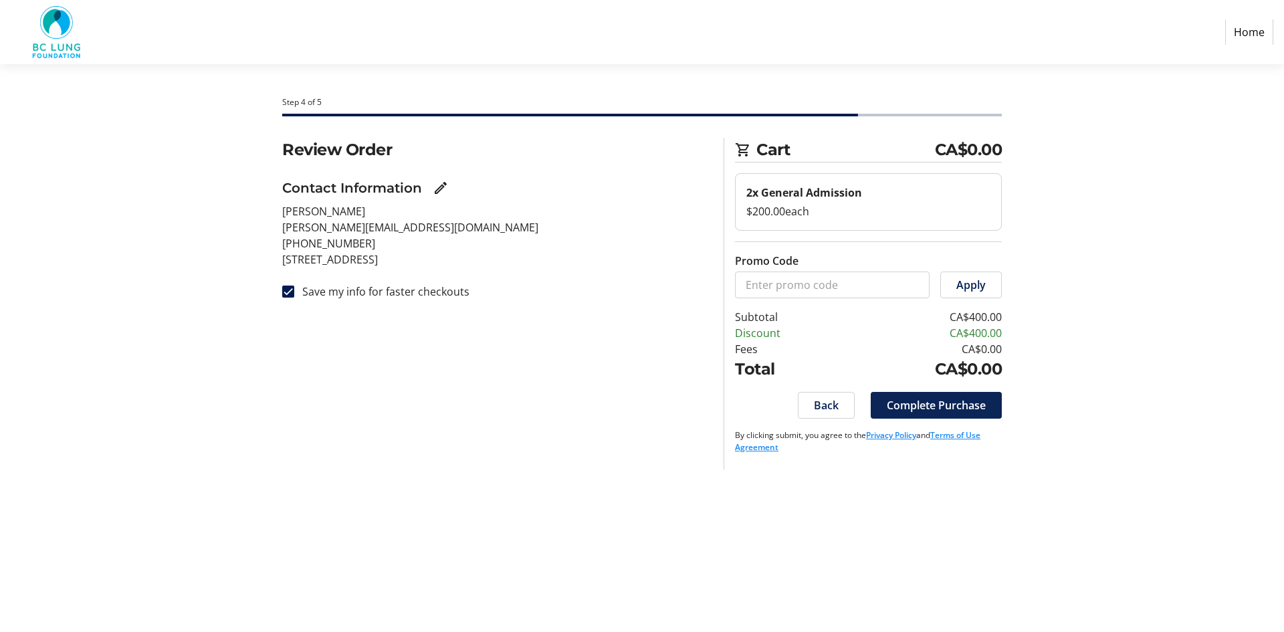
click at [965, 403] on span "Complete Purchase" at bounding box center [936, 405] width 99 height 16
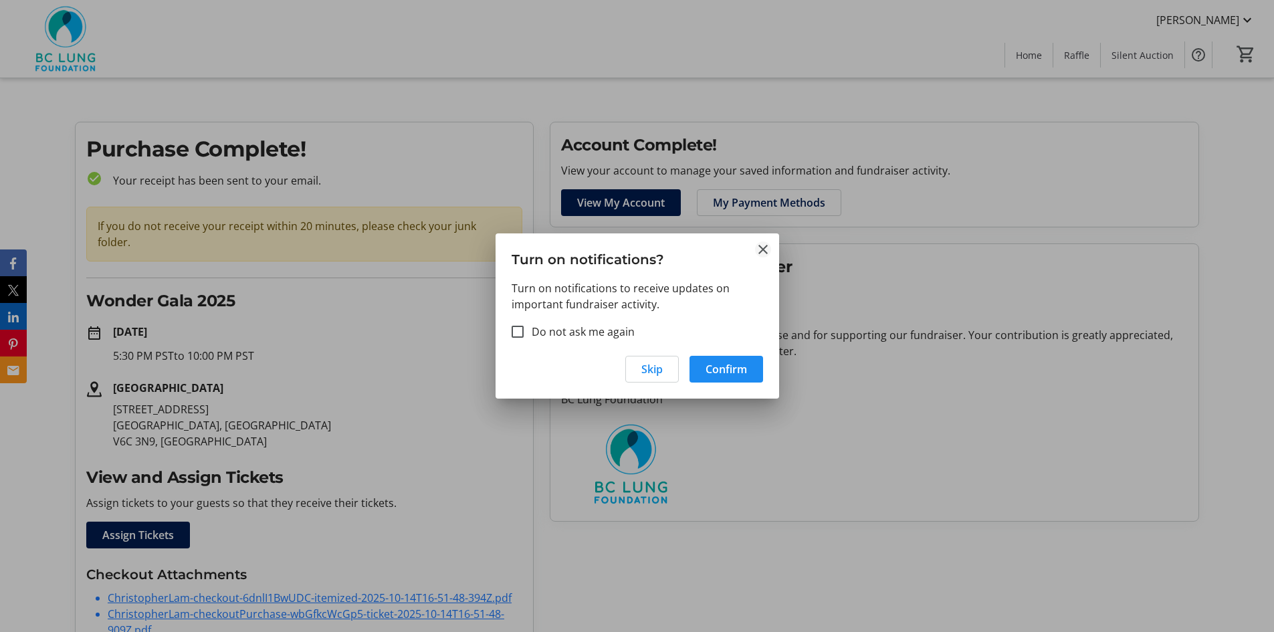
click at [763, 247] on mat-icon "Close" at bounding box center [763, 249] width 16 height 16
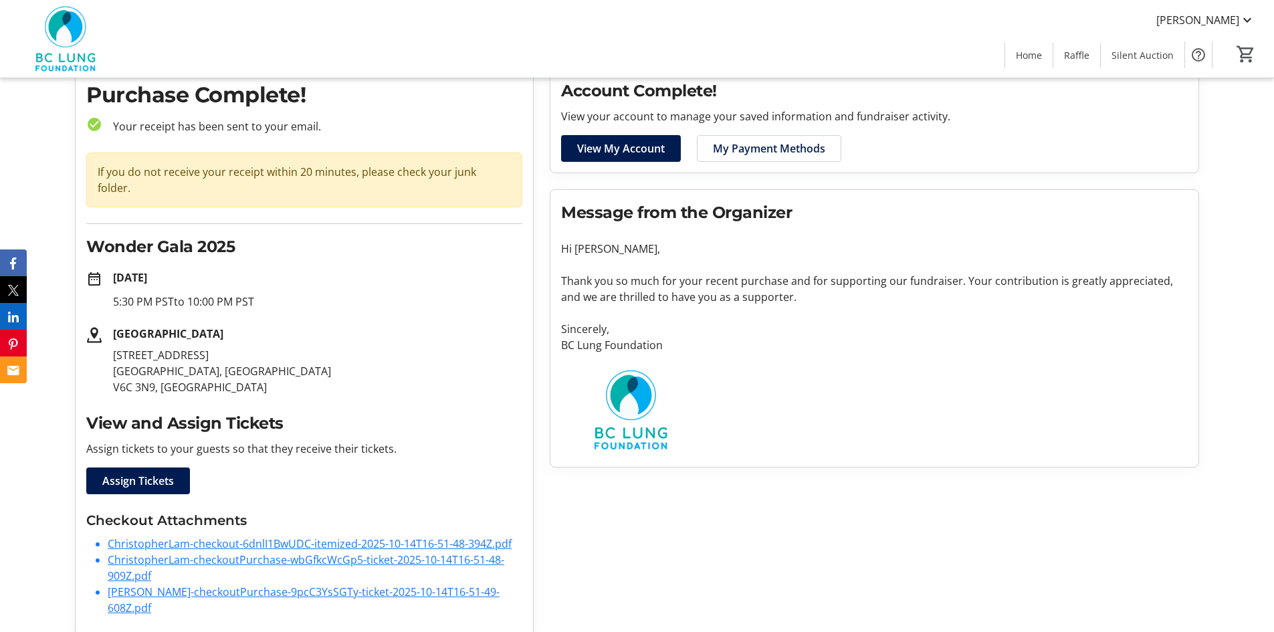
scroll to position [55, 0]
